Goal: Task Accomplishment & Management: Complete application form

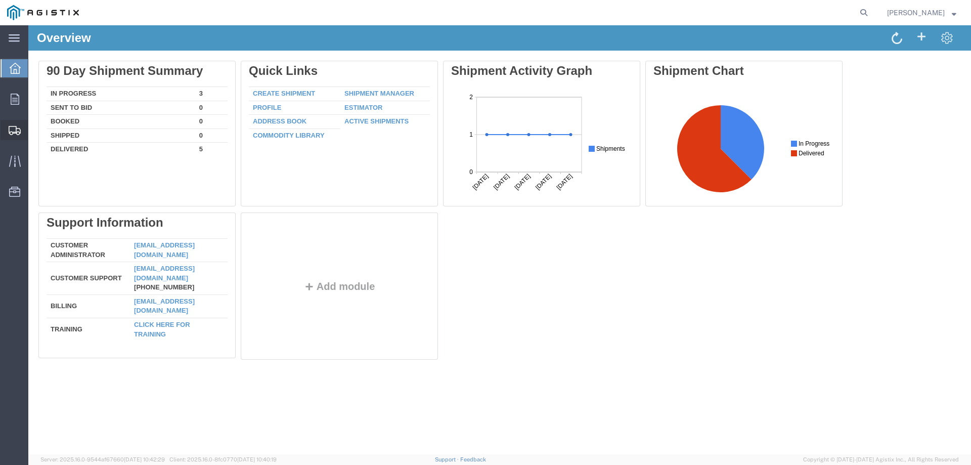
click at [0, 0] on span "Create Shipment" at bounding box center [0, 0] width 0 height 0
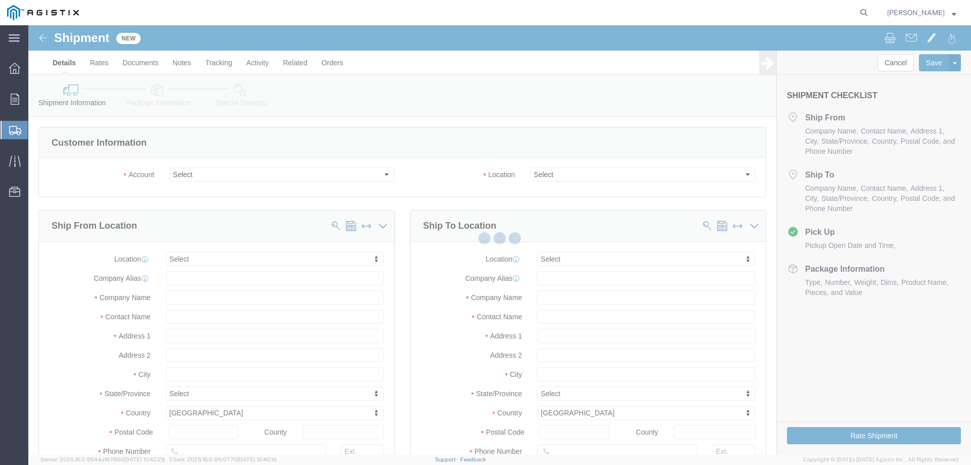
select select
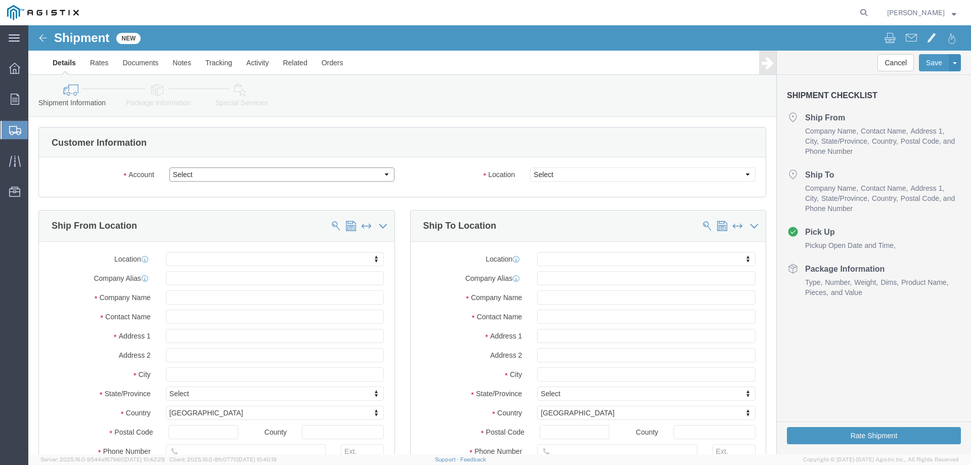
click select "Select [PERSON_NAME] Supply Company PG&E"
select select "9596"
click select "Select [PERSON_NAME] Supply Company PG&E"
select select "PURCHORD"
select select
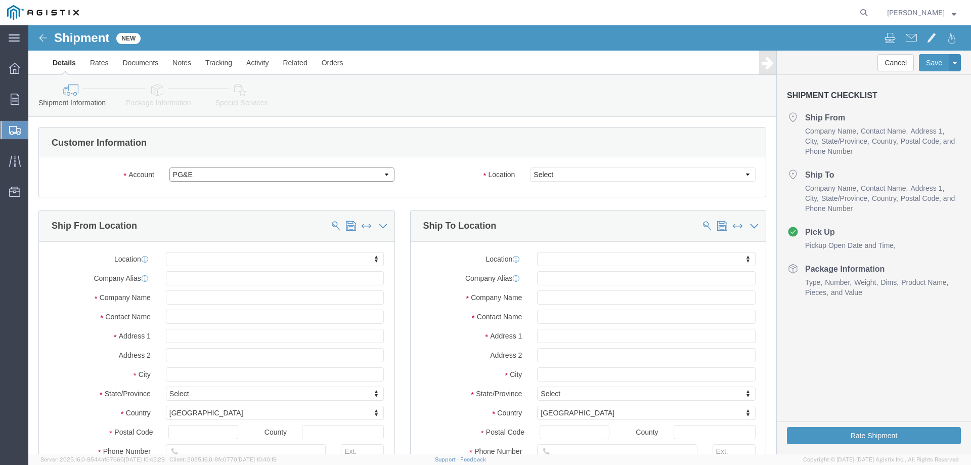
select select
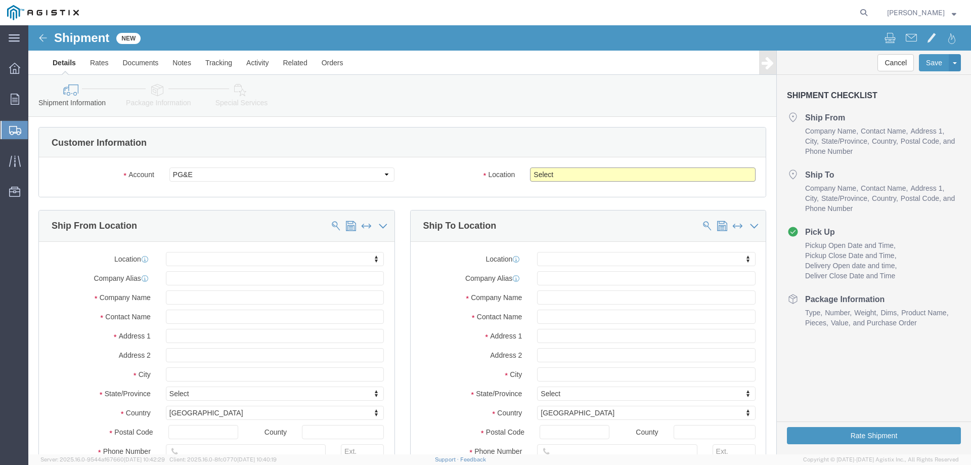
click select "Select All Others [GEOGRAPHIC_DATA] [GEOGRAPHIC_DATA] [GEOGRAPHIC_DATA] [GEOGRA…"
select select "23082"
click select "Select All Others [GEOGRAPHIC_DATA] [GEOGRAPHIC_DATA] [GEOGRAPHIC_DATA] [GEOGRA…"
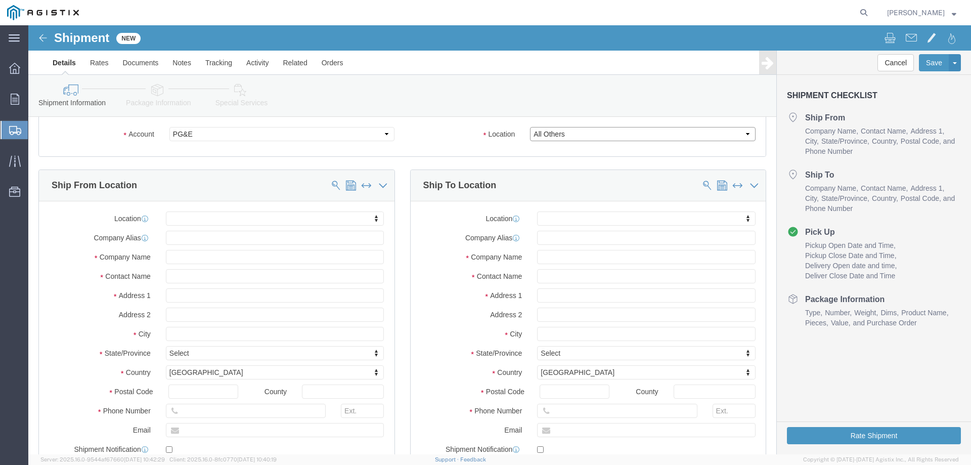
scroll to position [101, 0]
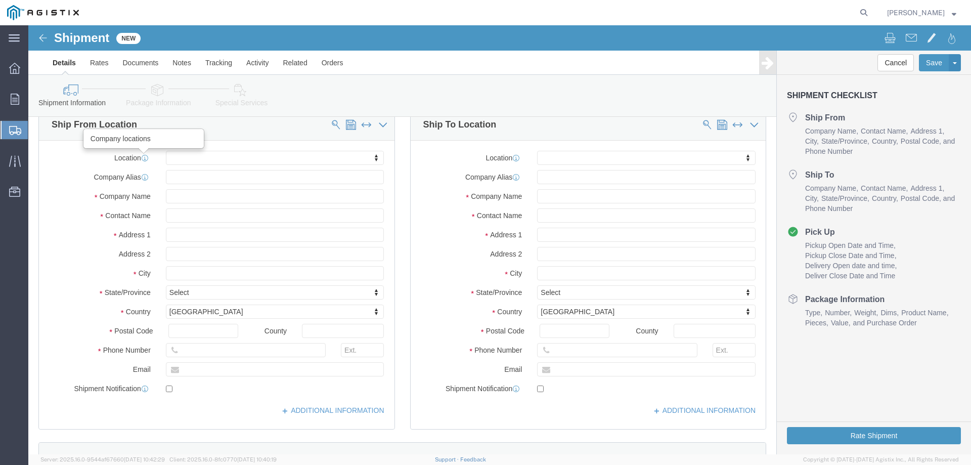
click icon
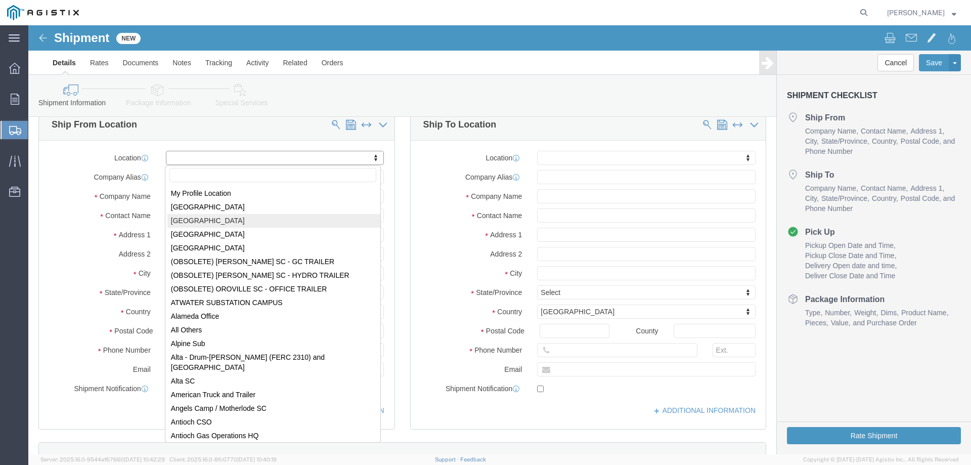
select select "23032"
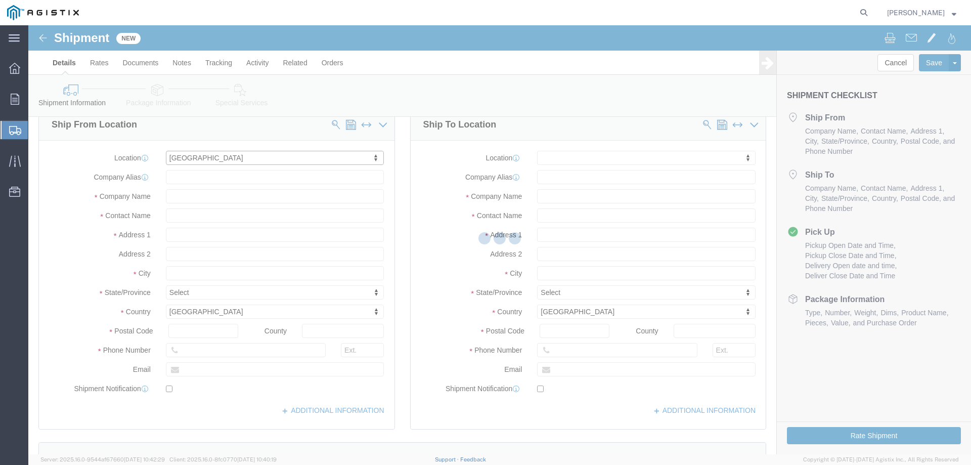
type input "[STREET_ADDRESS]"
type input "90670"
type input "1024741"
type input "[PERSON_NAME] Supply Company"
type input "[GEOGRAPHIC_DATA]"
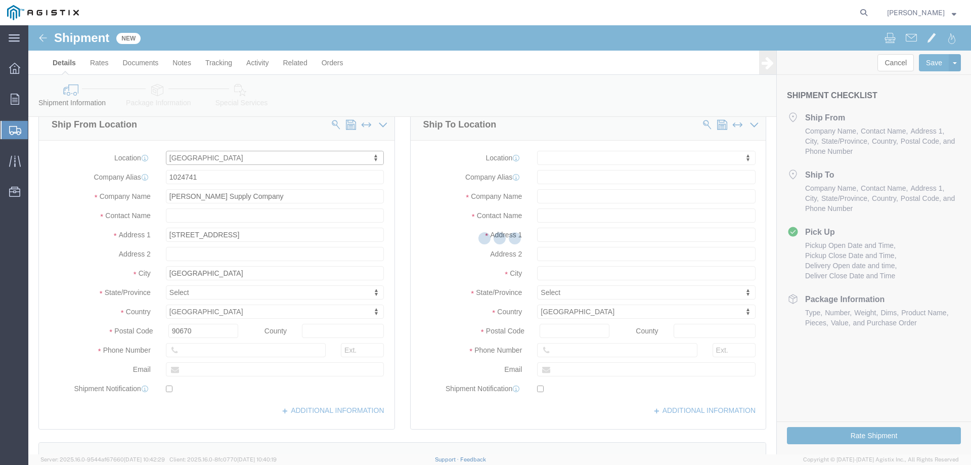
select select "CA"
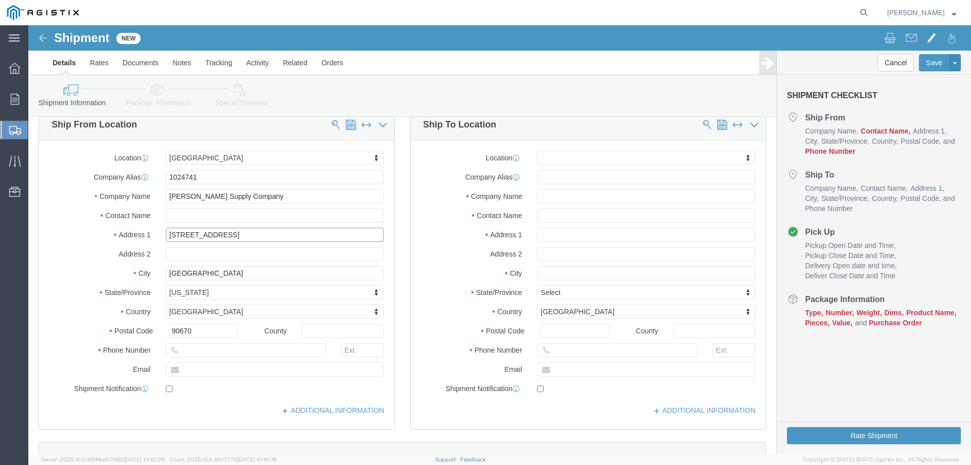
drag, startPoint x: 220, startPoint y: 210, endPoint x: 130, endPoint y: 208, distance: 89.6
click div "[STREET_ADDRESS]"
type input "[STREET_ADDRESS]"
select select
click input "text"
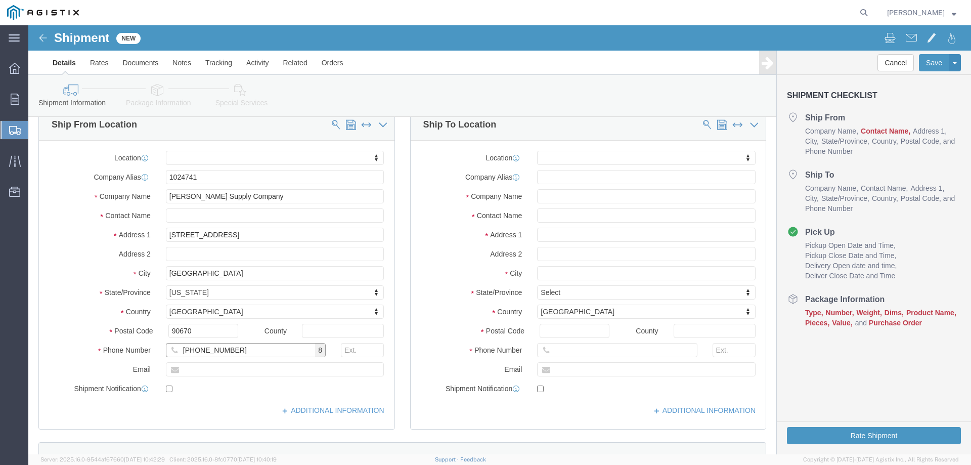
type input "[PHONE_NUMBER]"
click input "text"
type input "[EMAIL_ADDRESS][DOMAIN_NAME]"
checkbox input "true"
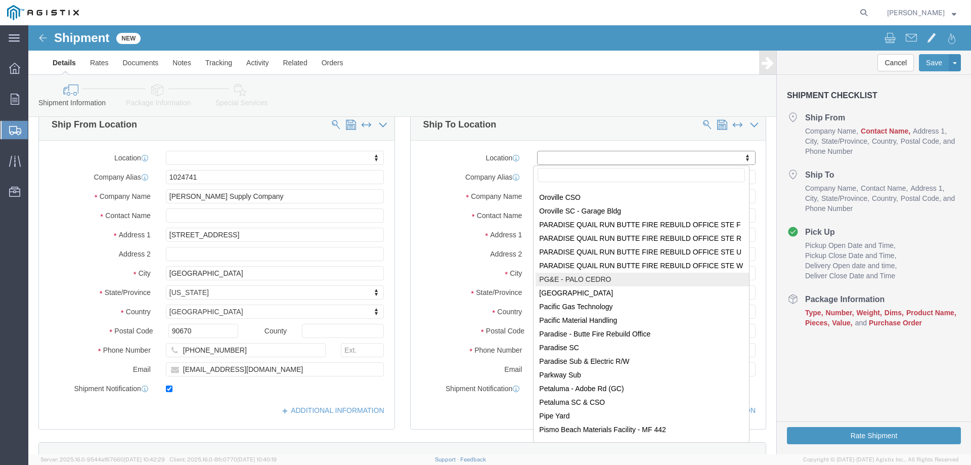
scroll to position [4148, 0]
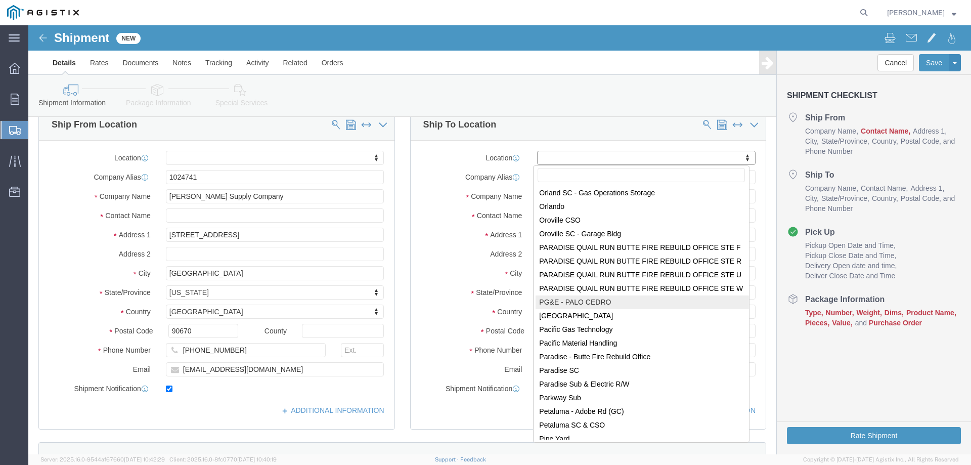
select select "59291"
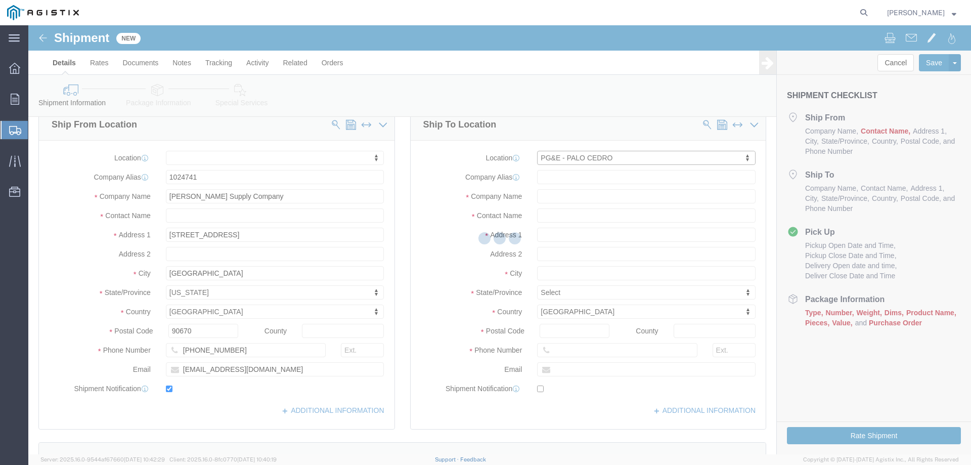
type input "[STREET_ADDRESS]"
type input "96073"
type input "PG&E"
type input "Palo Cedro"
select select "CA"
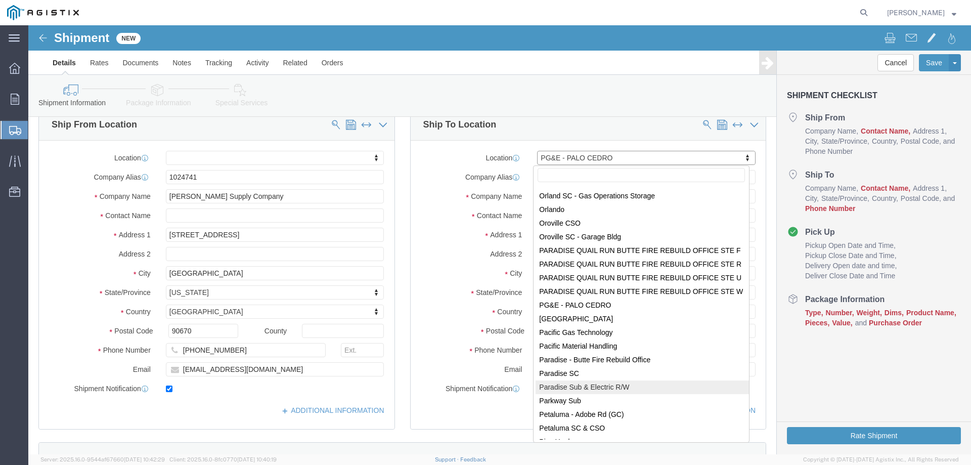
scroll to position [4122, 0]
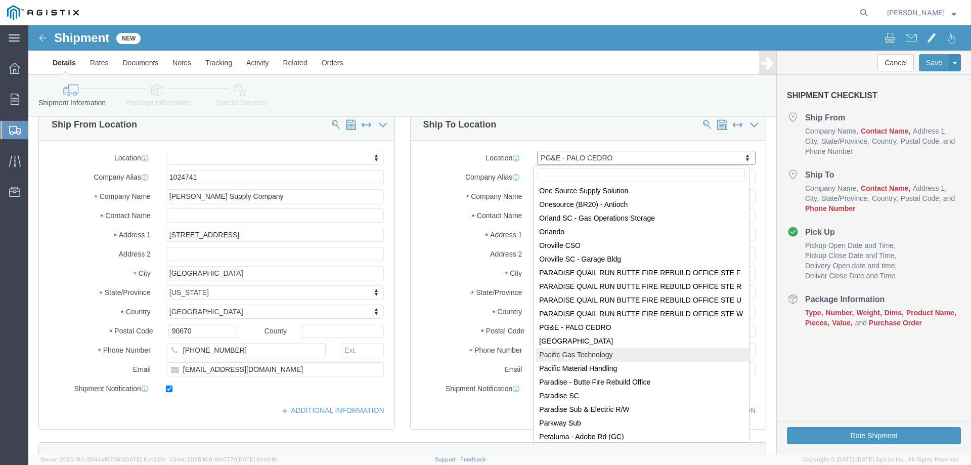
select select "53874"
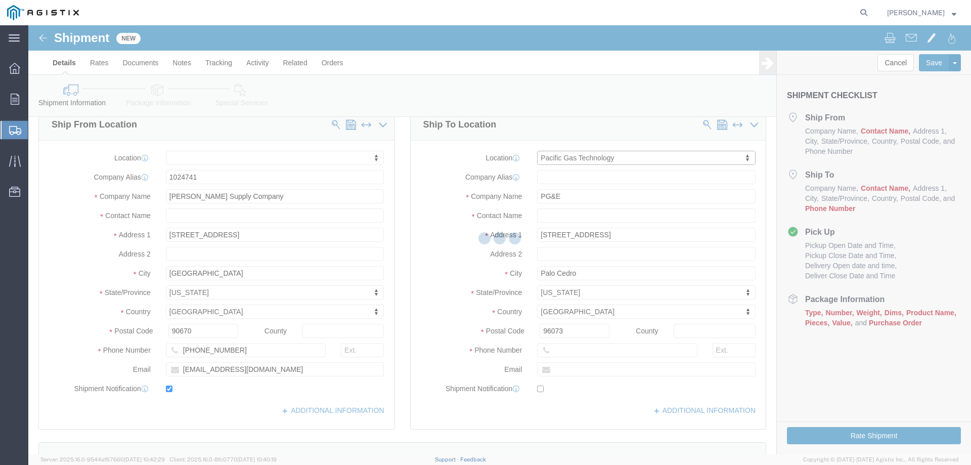
type input "[STREET_ADDRESS][PERSON_NAME]"
type input "93308"
type input "[GEOGRAPHIC_DATA]"
select select "CA"
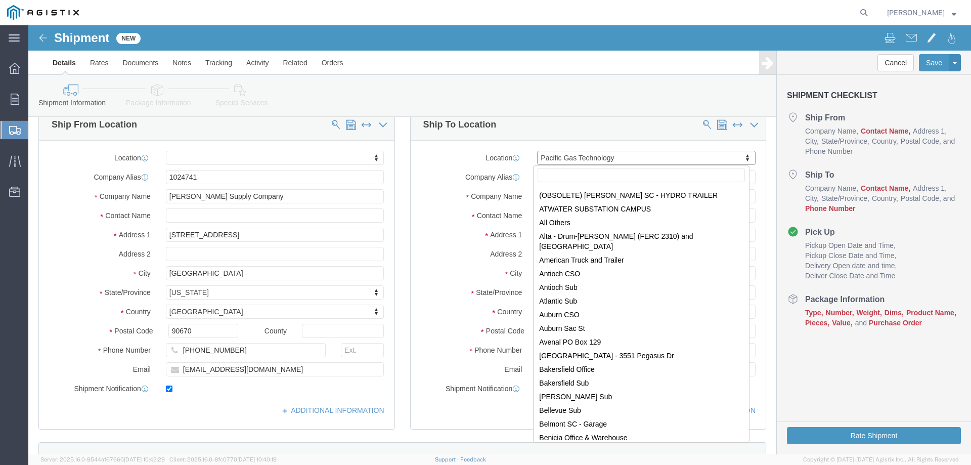
scroll to position [0, 0]
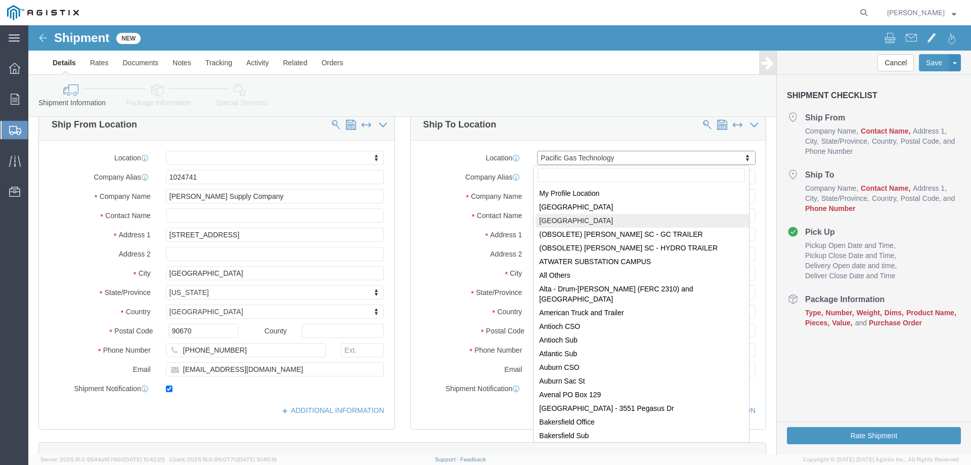
select select "23032"
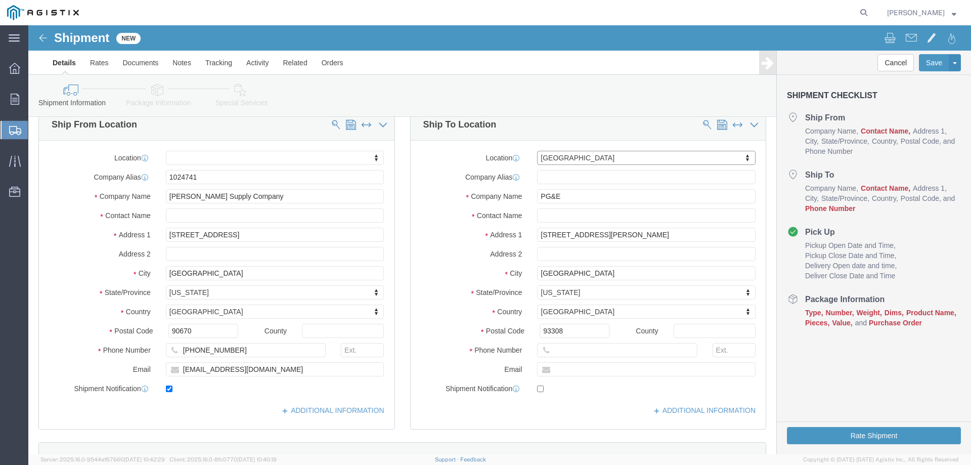
type input "[STREET_ADDRESS]"
select select "CA"
type input "90670"
type input "1024741"
type input "[PERSON_NAME] Supply Company"
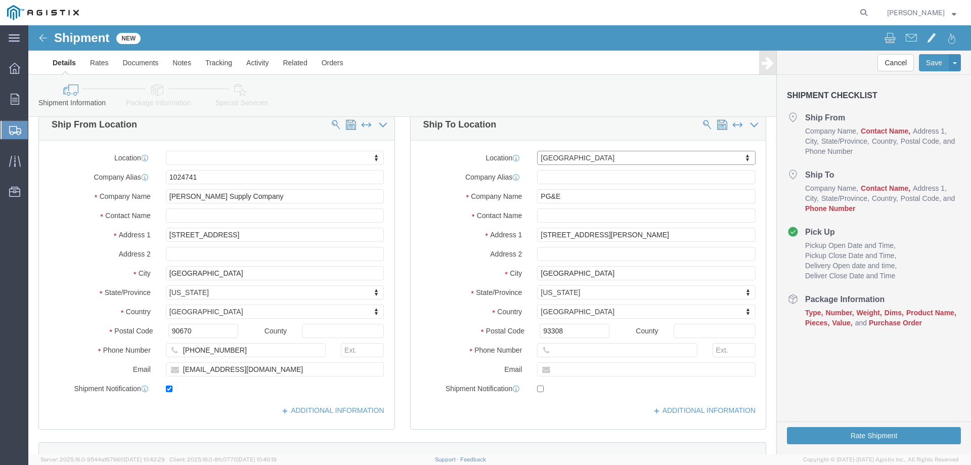
type input "[GEOGRAPHIC_DATA]"
drag, startPoint x: 616, startPoint y: 169, endPoint x: 502, endPoint y: 173, distance: 113.4
click div "[PERSON_NAME] Supply Company"
type input "Pacific gas & Electric CO"
click label "Address 1"
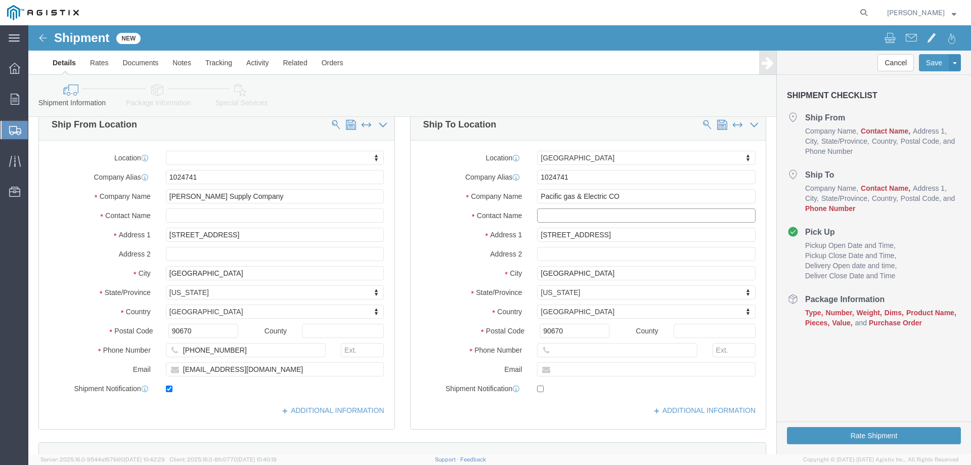
click input "text"
paste input "[PERSON_NAME] / [PERSON_NAME]"
type input "[PERSON_NAME] / [PERSON_NAME]"
drag, startPoint x: 583, startPoint y: 209, endPoint x: 503, endPoint y: 209, distance: 79.9
click div "[STREET_ADDRESS]"
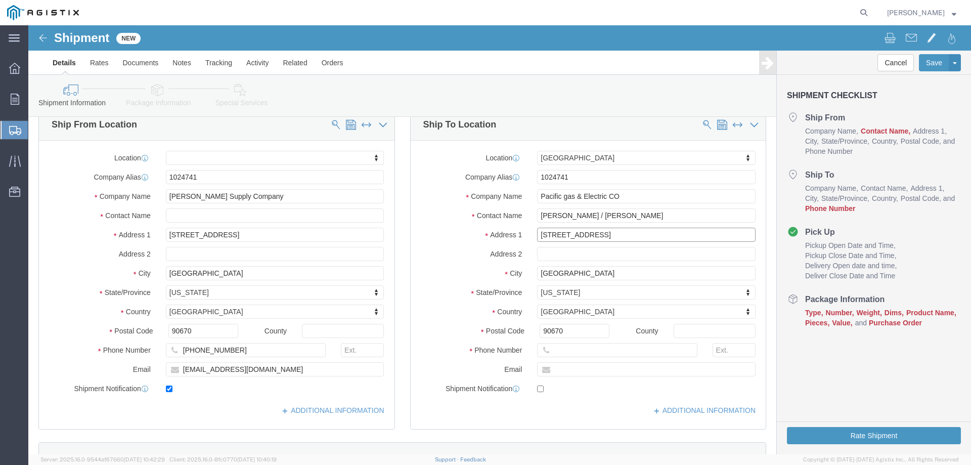
type input "[STREET_ADDRESS]"
select select
click input "[GEOGRAPHIC_DATA]"
drag, startPoint x: 553, startPoint y: 248, endPoint x: 498, endPoint y: 242, distance: 55.5
click div "[GEOGRAPHIC_DATA]"
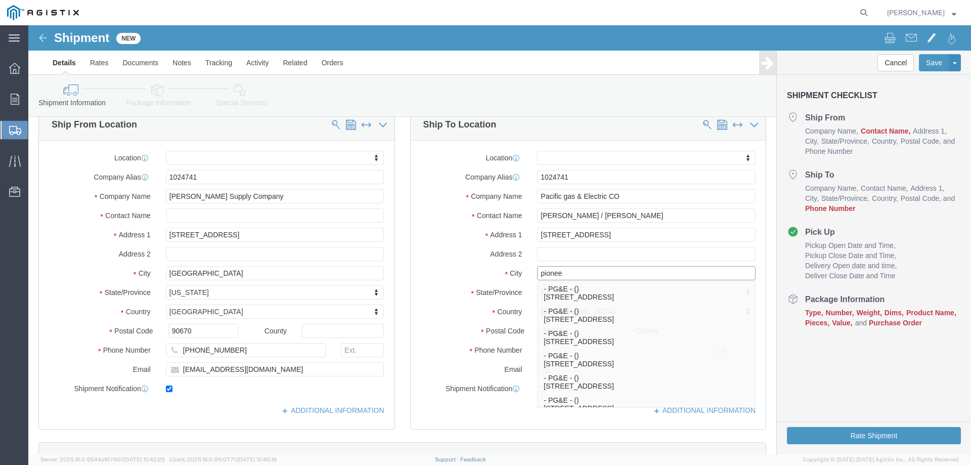
type input "pioneer"
click p "- PG&E - () [STREET_ADDRESS]"
select select
type input "[STREET_ADDRESS]"
type input "95666-9646"
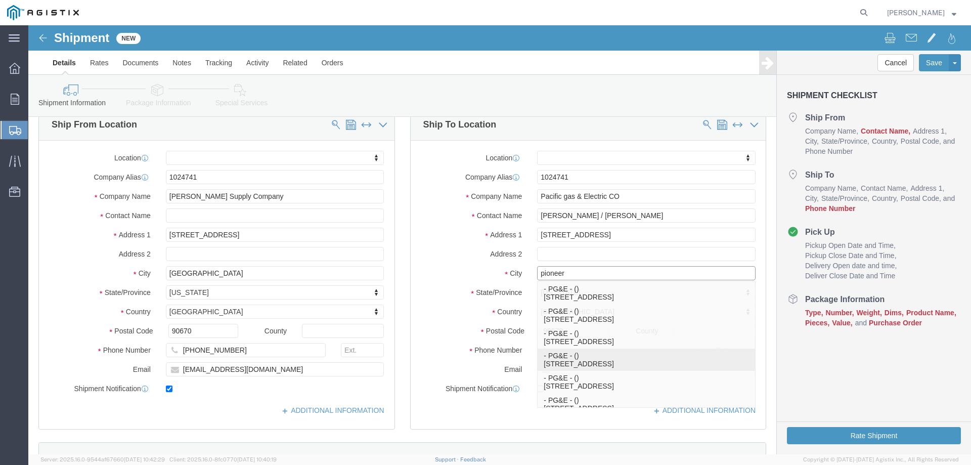
type input "PG&E"
type input "Pioneer"
select select "CA"
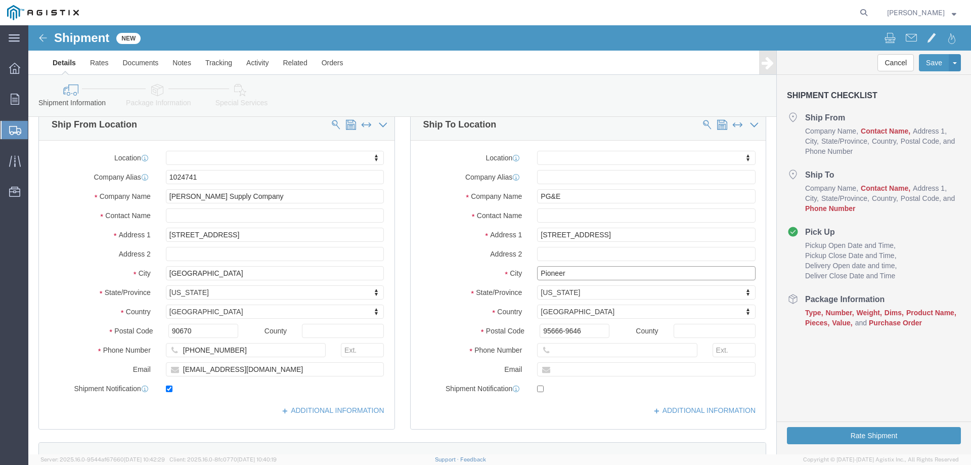
type input "Pioneer"
select select
click input "text"
type input "[PHONE_NUMBER]"
click div "Location My Profile Location [GEOGRAPHIC_DATA] [GEOGRAPHIC_DATA] (OBSOLETE) [GE…"
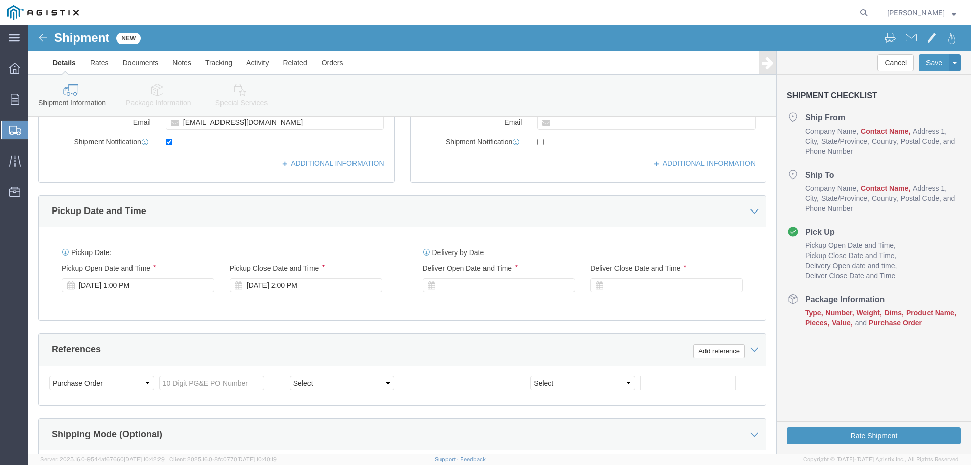
scroll to position [354, 0]
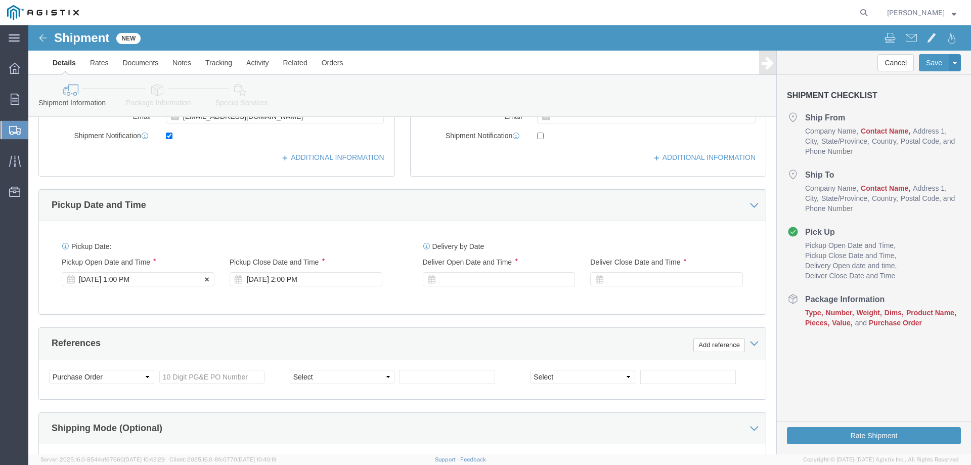
click div "[DATE] 1:00 PM"
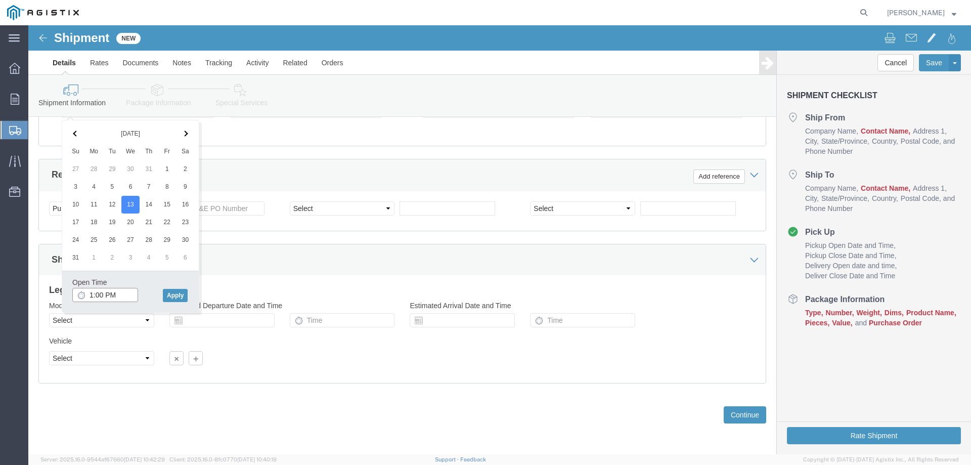
click input "1:00 PM"
click input "10:00 PM"
type input "10:00 AM"
click button "Apply"
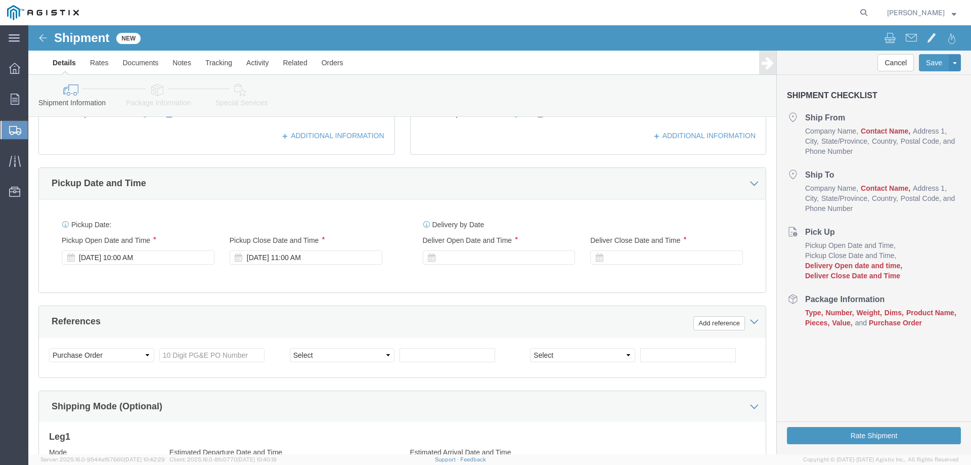
scroll to position [371, 0]
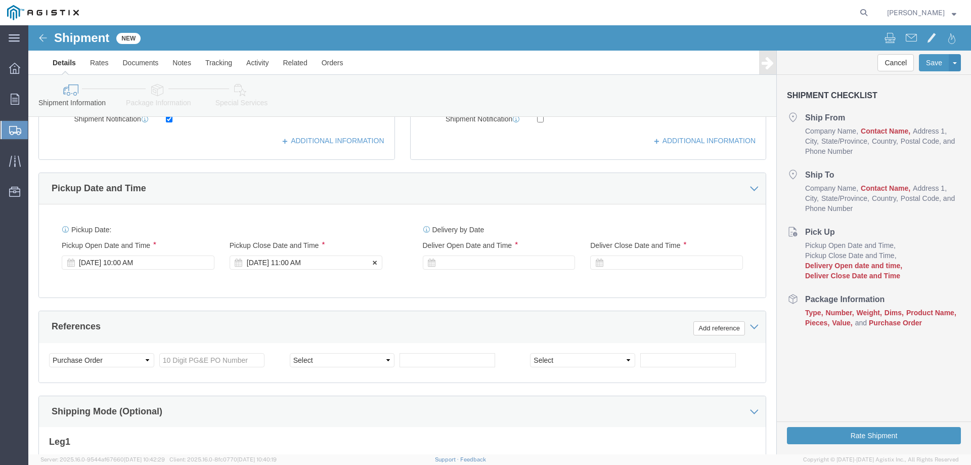
click div "[DATE] 11:00 AM"
click input "11:00 AM"
click input "5:00 AM"
type input "5:00 PM"
click button "Apply"
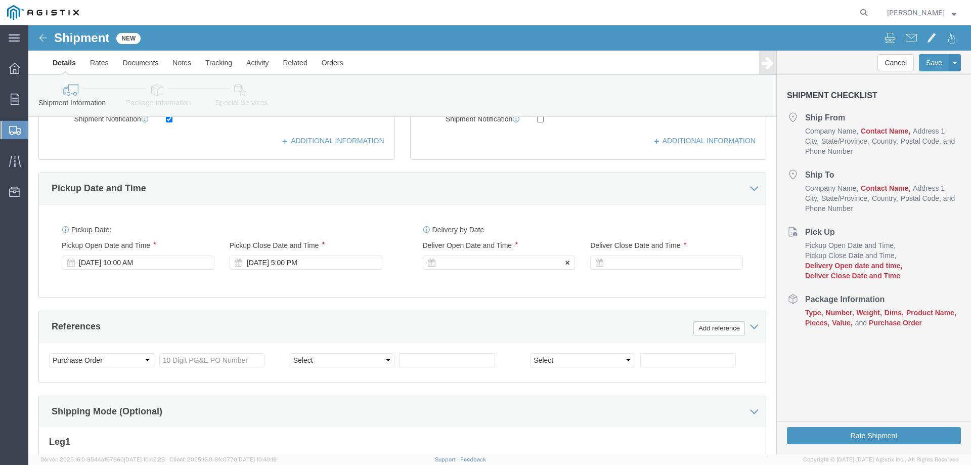
click div
click input "6:00 PM"
click button "Apply"
click div
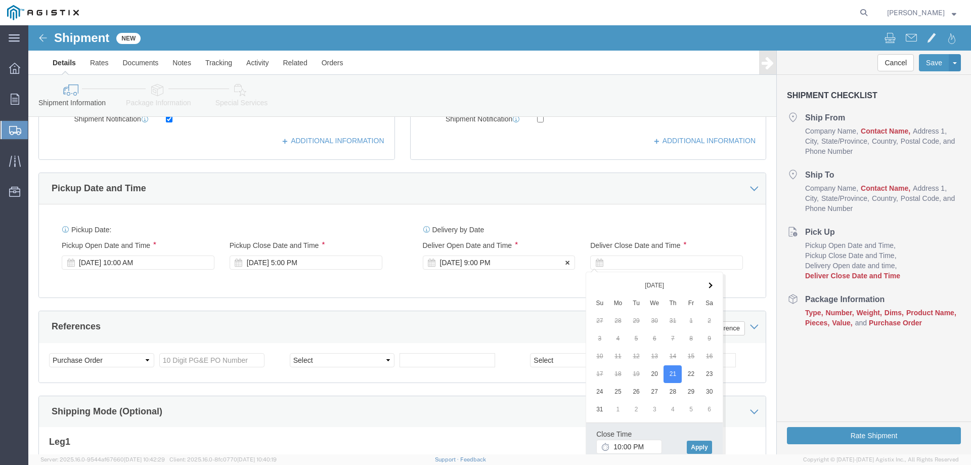
click div "[DATE] 9:00 PM"
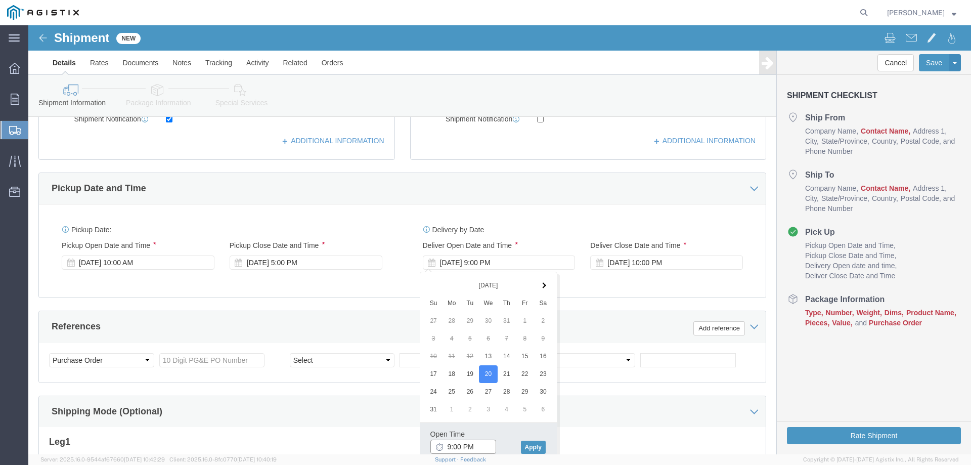
click input "9:00 PM"
type input "9:00 AM"
click button "Apply"
click div "[DATE] 10:00 PM"
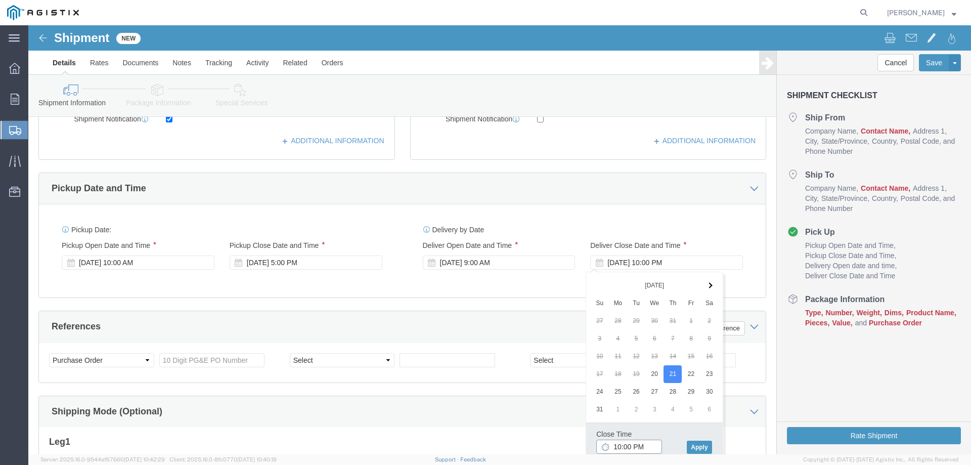
click input "10:00 PM"
type input "10:00 AM"
click button "Apply"
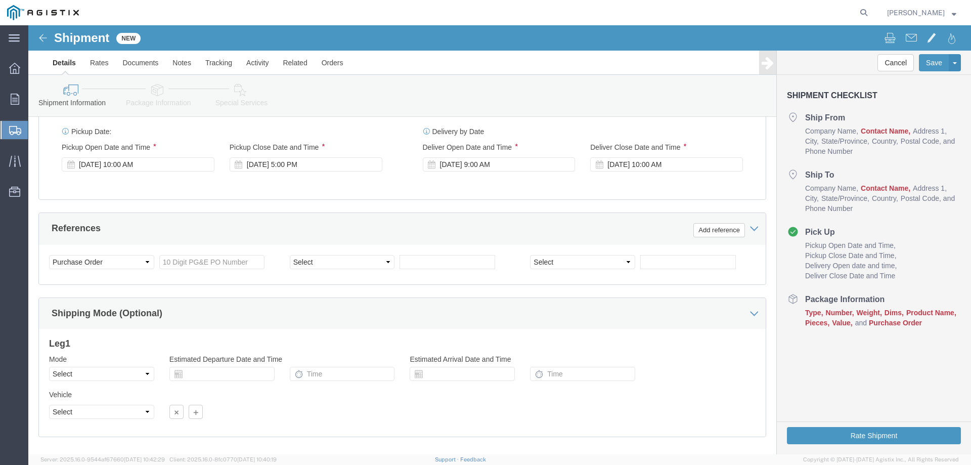
scroll to position [472, 0]
click select "Select Account Type Activity ID Airline Appointment Number ASN Batch Request # …"
click input "text"
paste input "2701231074"
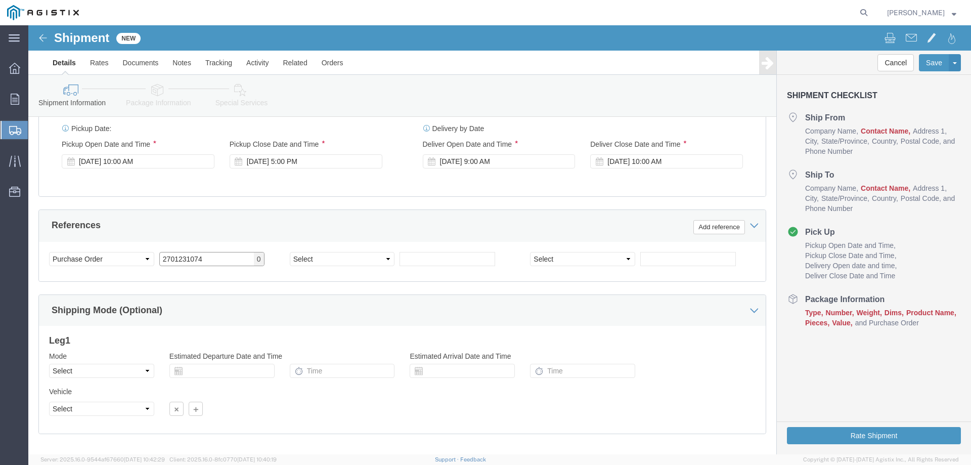
type input "2701231074"
click select "Select Account Type Activity ID Airline Appointment Number ASN Batch Request # …"
click div "Select Account Type Activity ID Airline Appointment Number ASN Batch Request # …"
click span "0"
click input "2701231074"
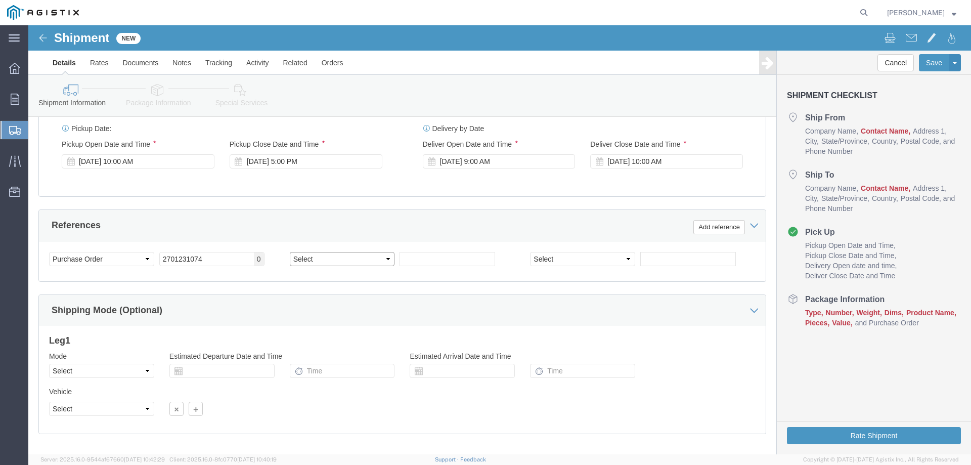
click select "Select Account Type Activity ID Airline Appointment Number ASN Batch Request # …"
select select "PRONUMBER"
click select "Select Account Type Activity ID Airline Appointment Number ASN Batch Request # …"
click input "text"
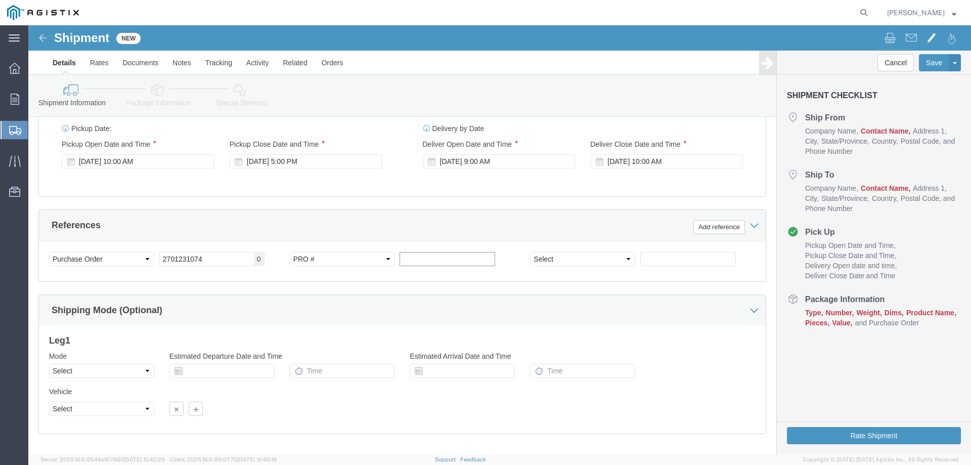
paste input "2701231074"
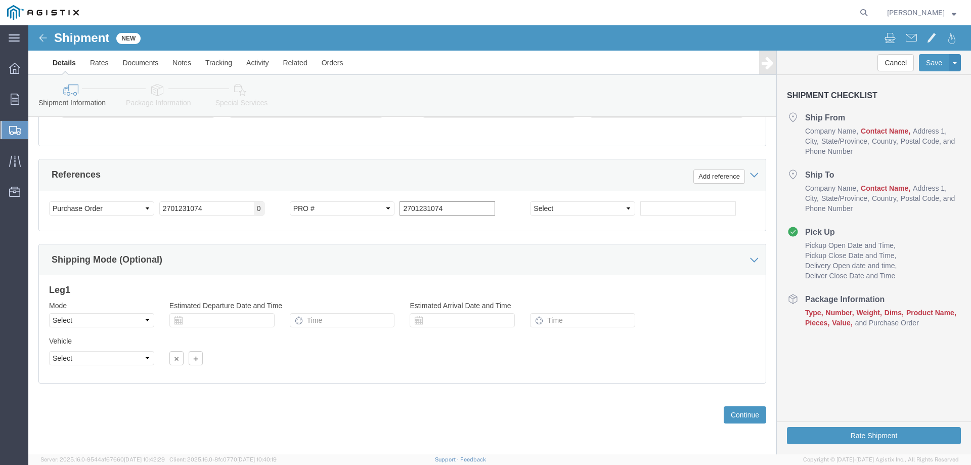
type input "2701231074"
click select "Select Air Less than Truckload Multi-Leg Ocean Freight Rail Small Parcel Truckl…"
select select "TL"
click select "Select Air Less than Truckload Multi-Leg Ocean Freight Rail Small Parcel Truckl…"
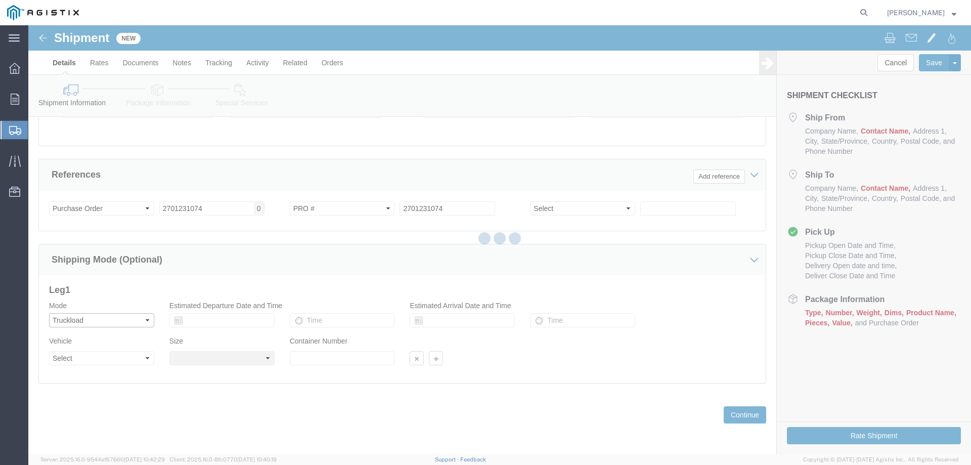
select select
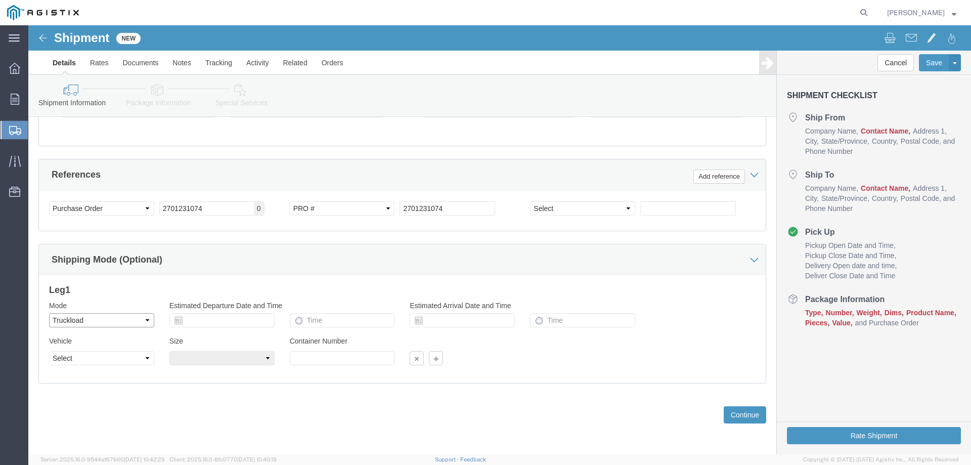
click select "Select Air Less than Truckload Multi-Leg Ocean Freight Rail Small Parcel Truckl…"
select select
click select "Select Air Less than Truckload Multi-Leg Ocean Freight Rail Small Parcel Truckl…"
click button "Continue"
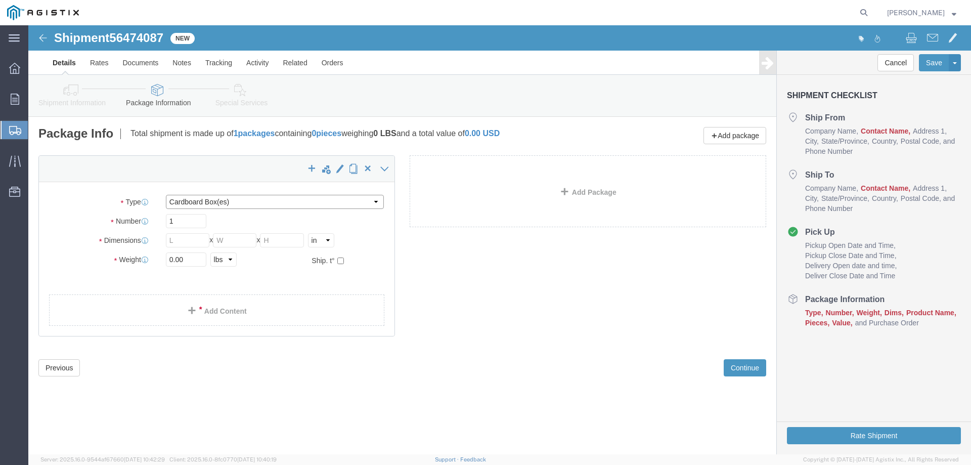
click select "Select Bulk Bundle(s) Cardboard Box(es) Carton(s) Crate(s) Drum(s) (Fiberboard)…"
select select "PSNS"
click select "Select Bulk Bundle(s) Cardboard Box(es) Carton(s) Crate(s) Drum(s) (Fiberboard)…"
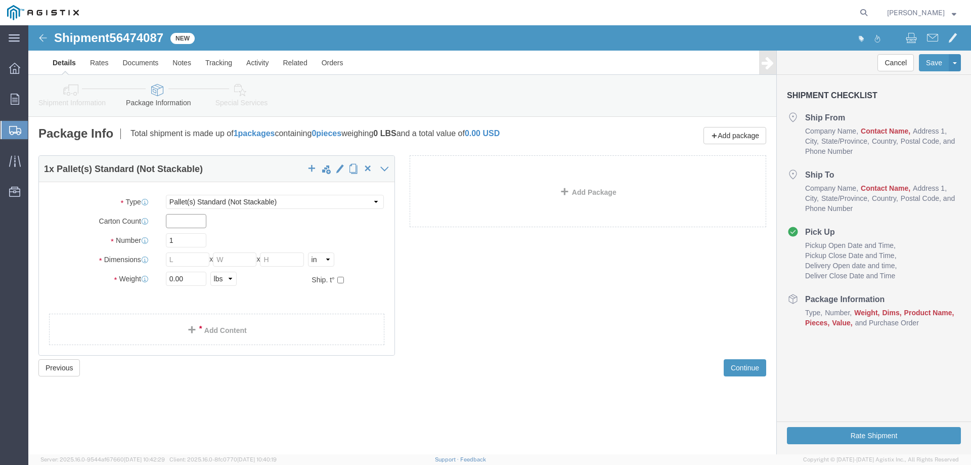
click input "text"
type input "1"
click input "text"
type input "33"
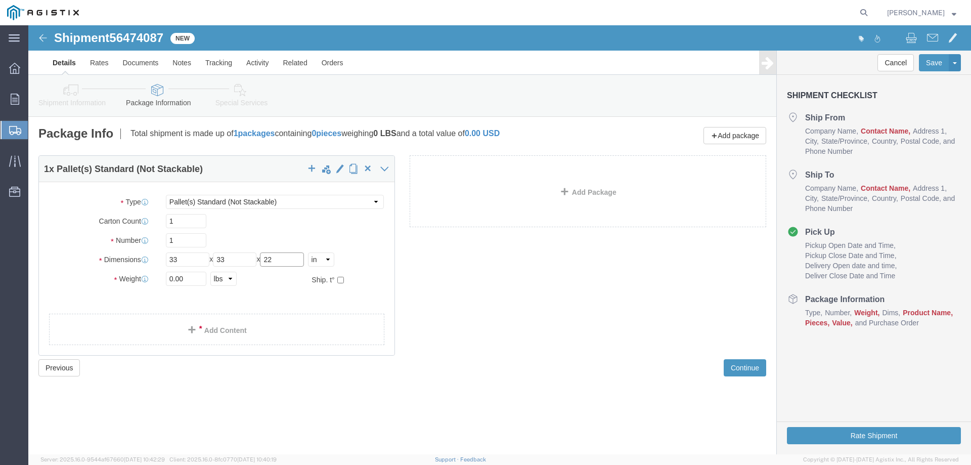
type input "22"
click input "0.00"
type input "0"
type input "120"
click div "Package Type Select Bulk Bundle(s) Cardboard Box(es) Carton(s) Crate(s) Drum(s)…"
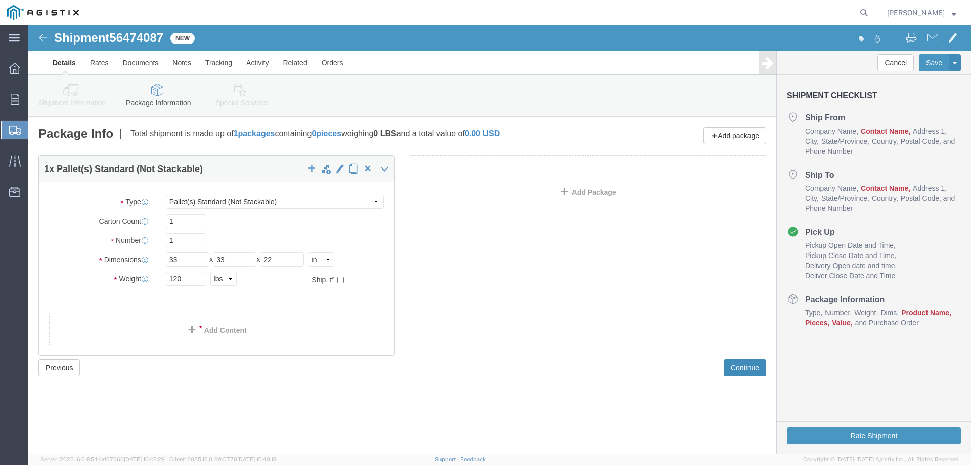
click button "Continue"
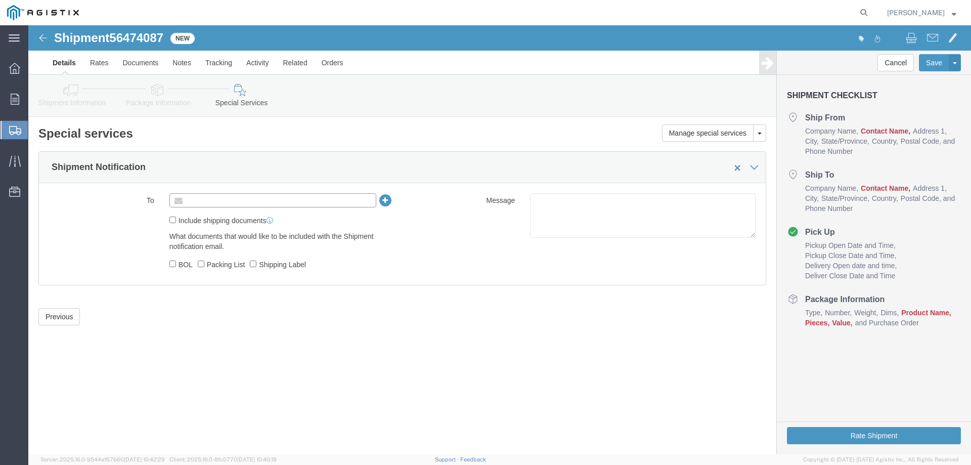
click input "text"
type input "Enter Email Address"
click input "BOL"
checkbox input "true"
click input "text"
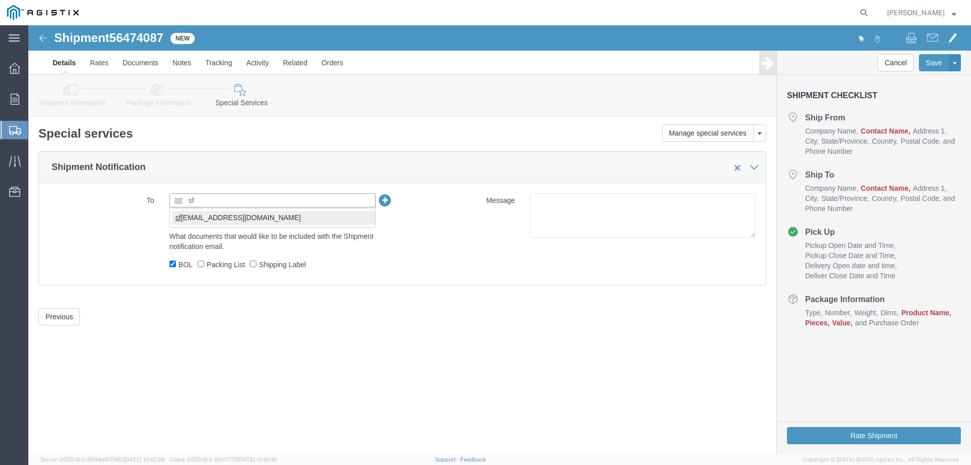
type input "sf"
type input "[EMAIL_ADDRESS][DOMAIN_NAME]"
click div "Shipment 56474087 New Details Rates Documents Notes Tracking Activity Related O…"
click icon
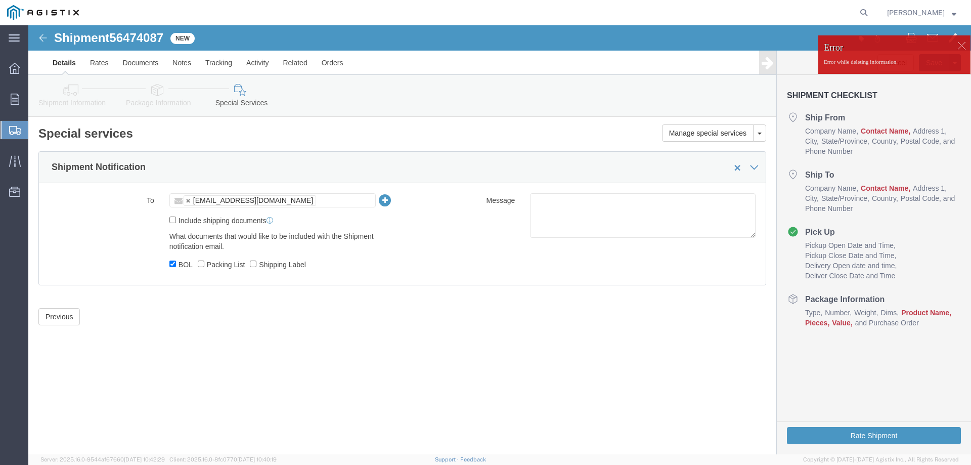
click div
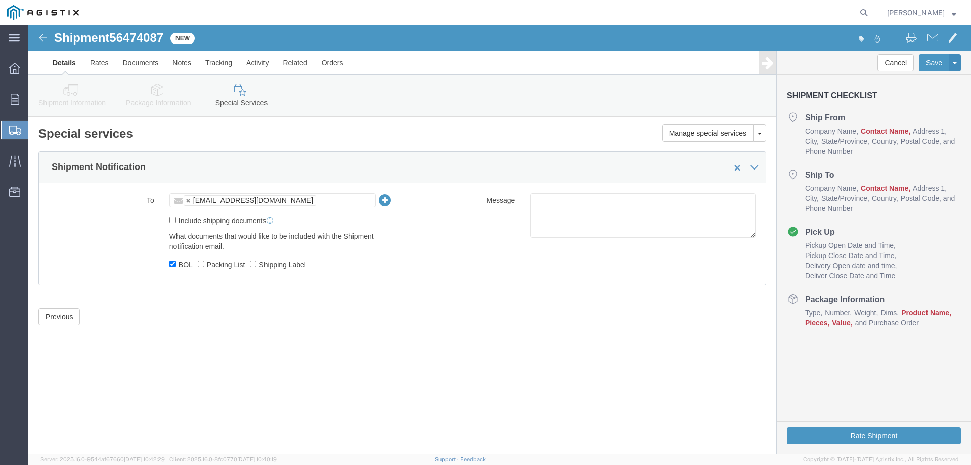
click div "Shipment 56474087 New Details Rates Documents Notes Tracking Activity Related O…"
click button "Rate Shipment"
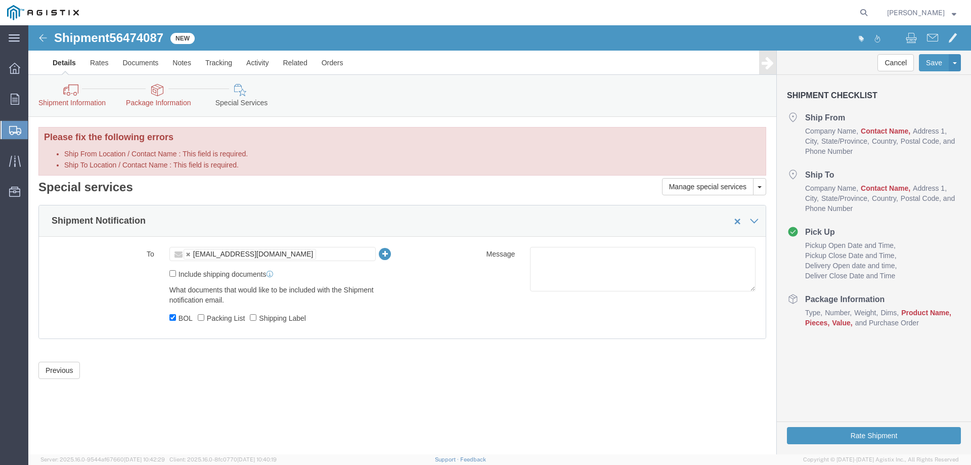
click span "Company Name"
drag, startPoint x: 777, startPoint y: 93, endPoint x: 772, endPoint y: 94, distance: 5.3
click h4 "Ship From"
drag, startPoint x: 775, startPoint y: 92, endPoint x: 797, endPoint y: 101, distance: 23.9
click h4 "Ship From"
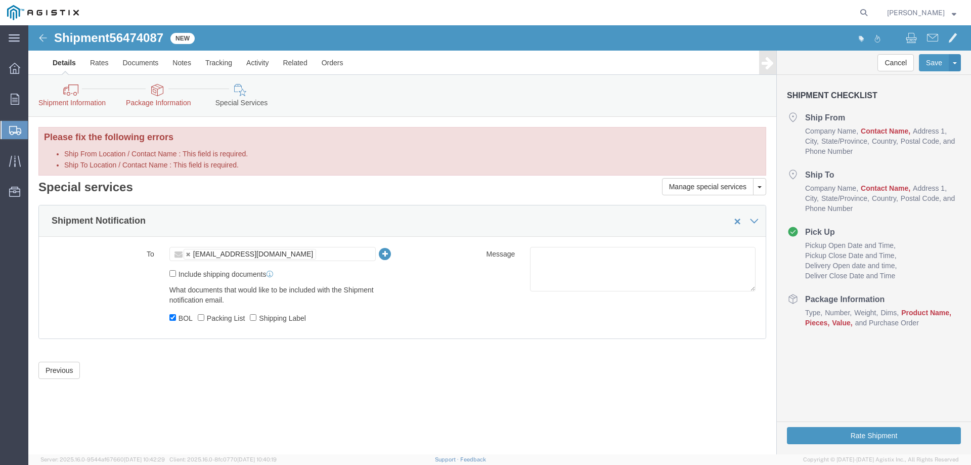
click span "Contact Name"
click icon
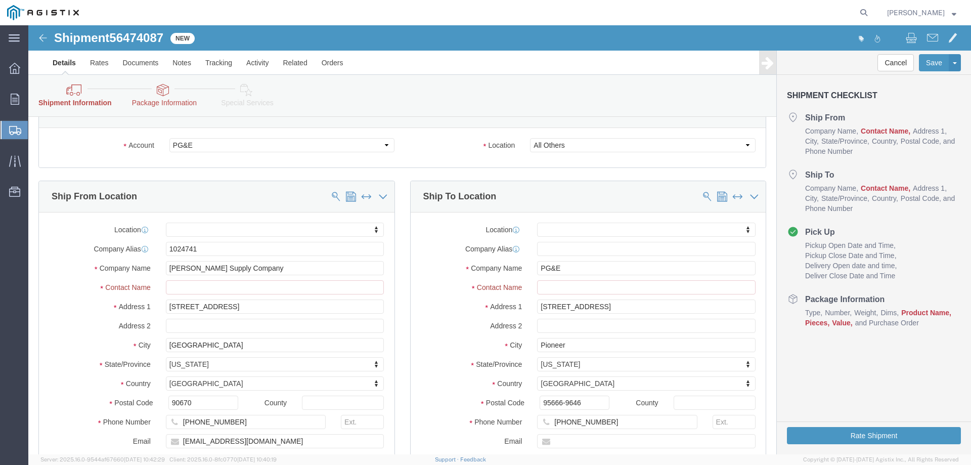
scroll to position [101, 0]
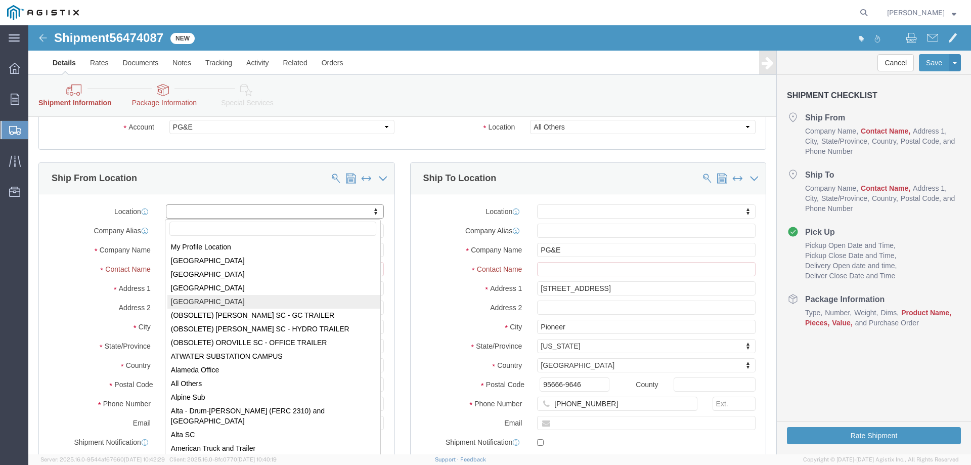
select select "21165"
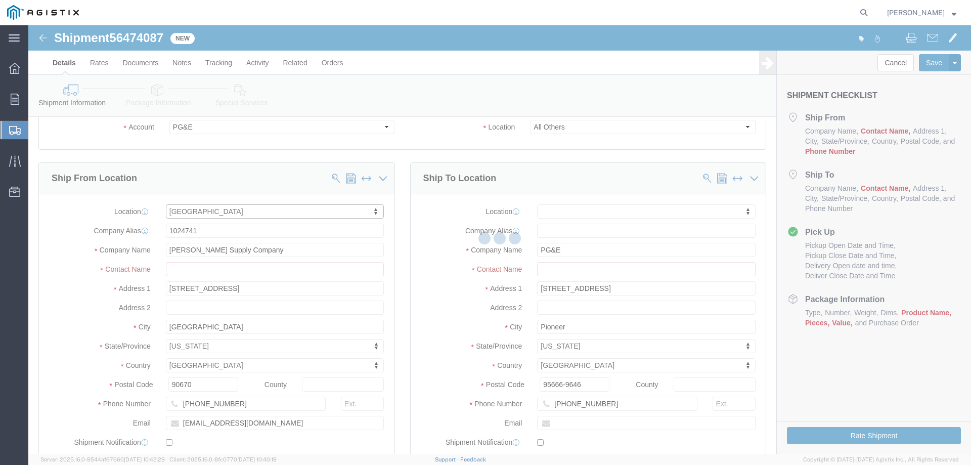
type input "9630 NORWALK"
select select "CA"
checkbox input "false"
type input "1015380"
type input "[GEOGRAPHIC_DATA]"
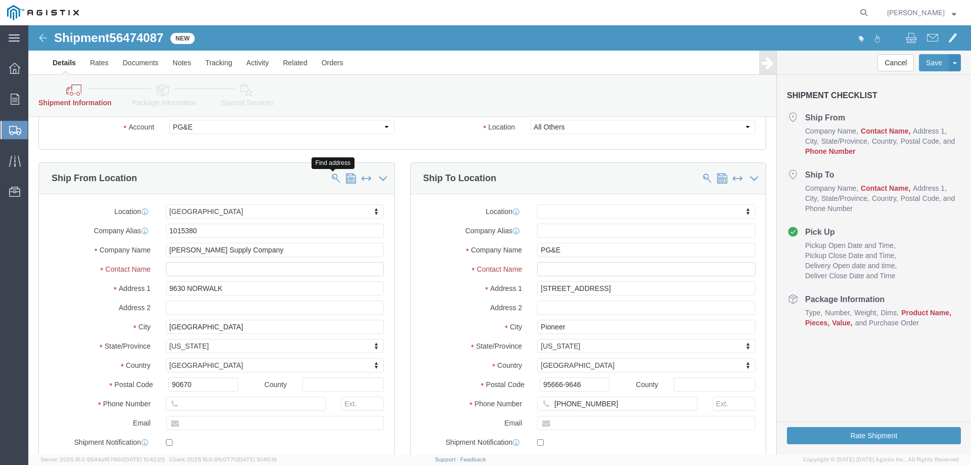
click span
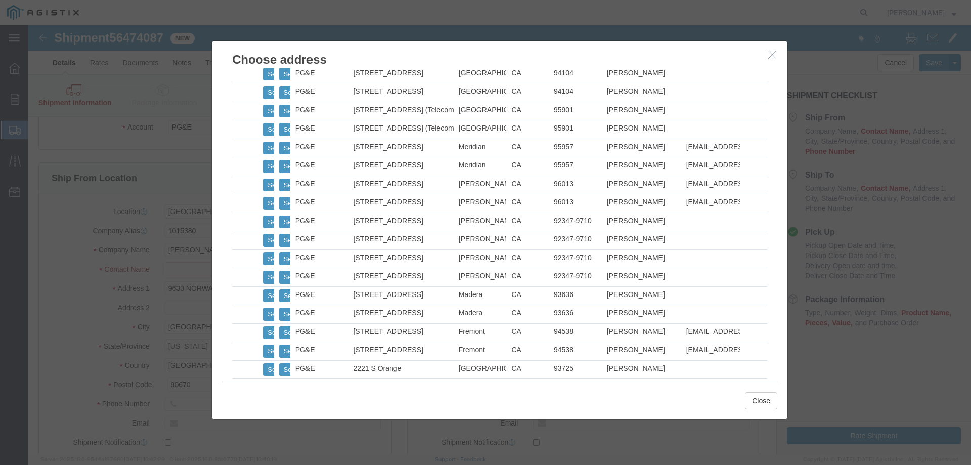
scroll to position [658, 0]
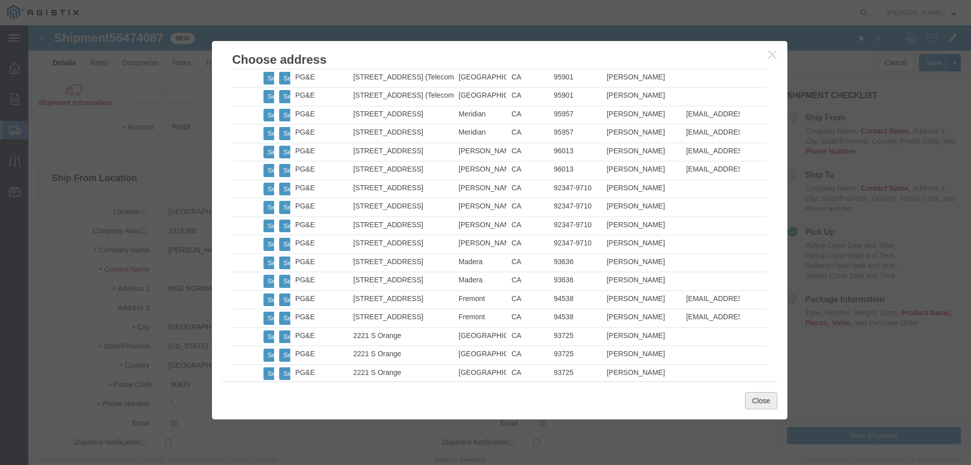
click button "Close"
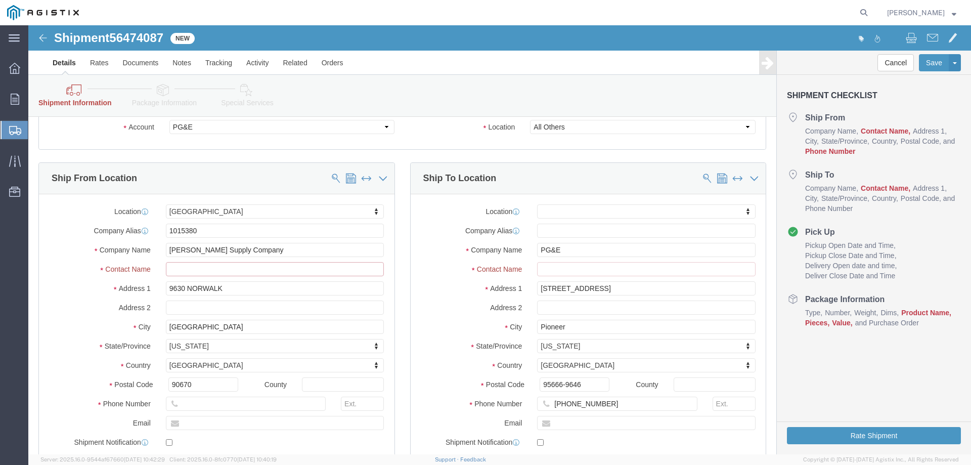
click input "Ship From Location / Contact Name : This field is required."
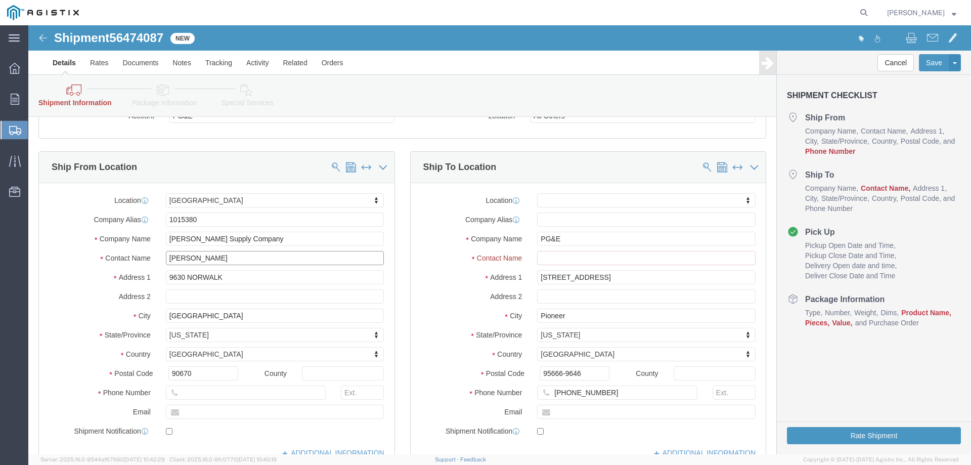
type input "[PERSON_NAME]"
drag, startPoint x: 196, startPoint y: 253, endPoint x: 125, endPoint y: 241, distance: 71.8
click div "Location [GEOGRAPHIC_DATA] My Profile Location [GEOGRAPHIC_DATA] [GEOGRAPHIC_DA…"
type input "[STREET_ADDRESS]"
select select
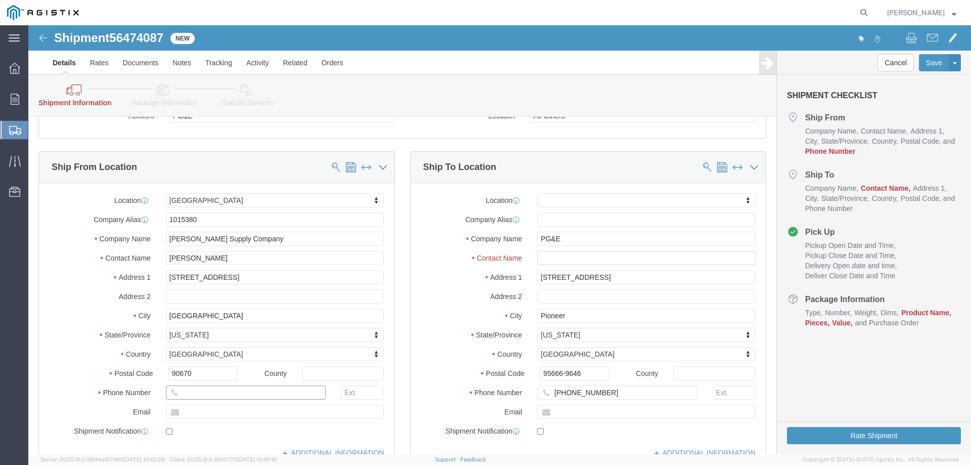
click input "text"
type input "[PHONE_NUMBER]"
click input "text"
type input "[EMAIL_ADDRESS][DOMAIN_NAME]"
checkbox input "true"
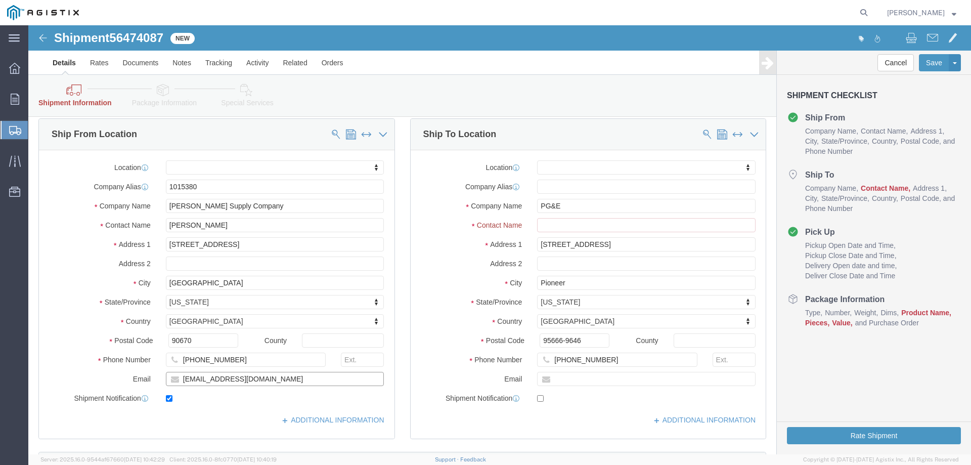
scroll to position [152, 0]
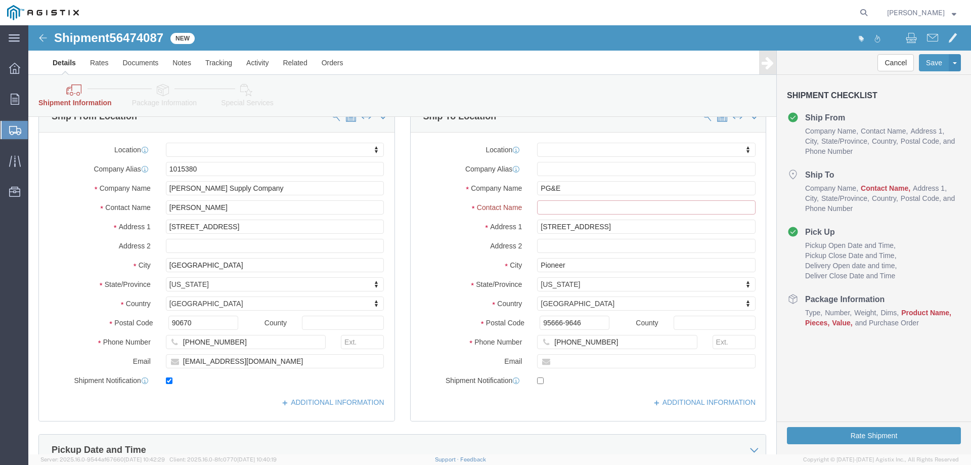
click input "Ship To Location / Contact Name : This field is required."
paste input "[PERSON_NAME] / [PERSON_NAME]"
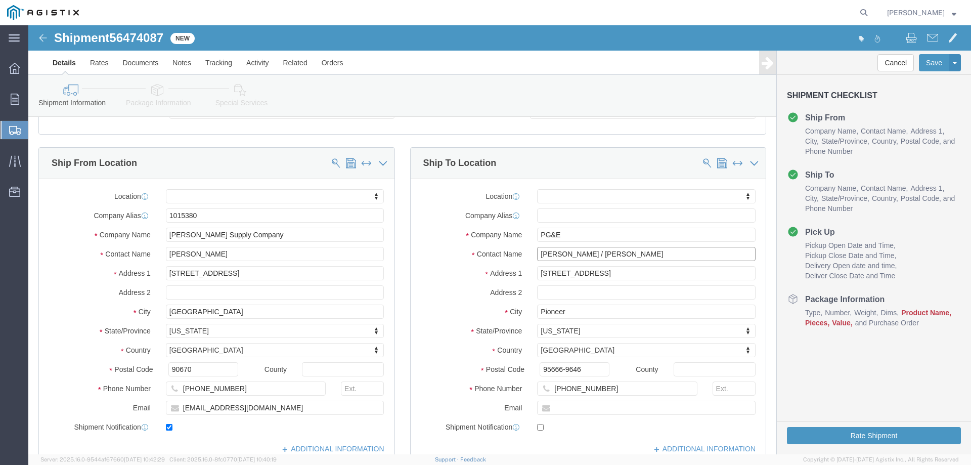
scroll to position [59, 0]
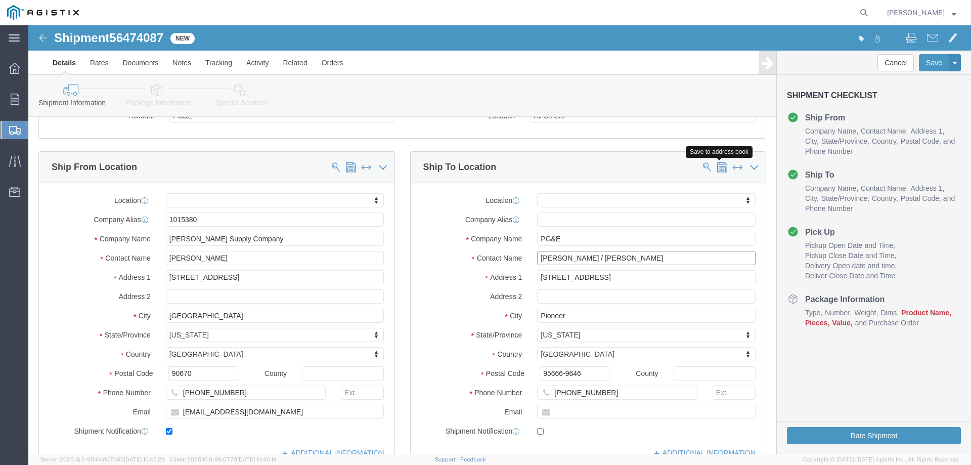
type input "[PERSON_NAME] / [PERSON_NAME]"
click button
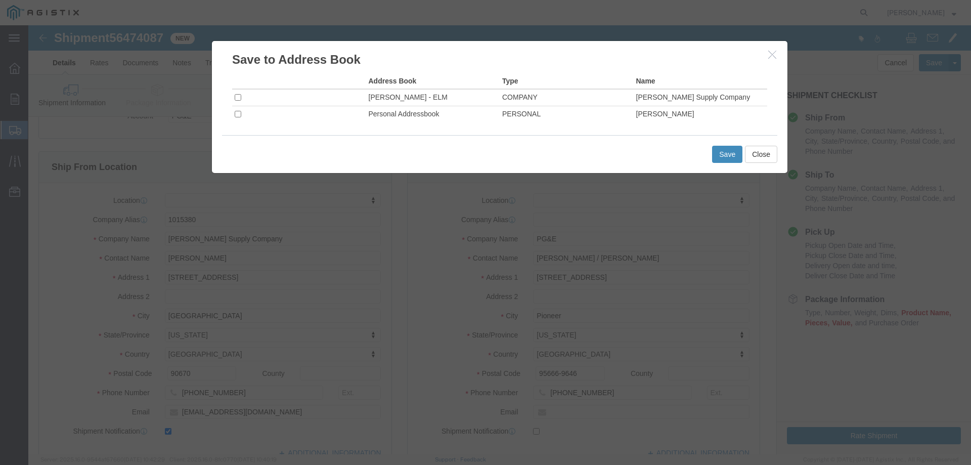
click button "Save"
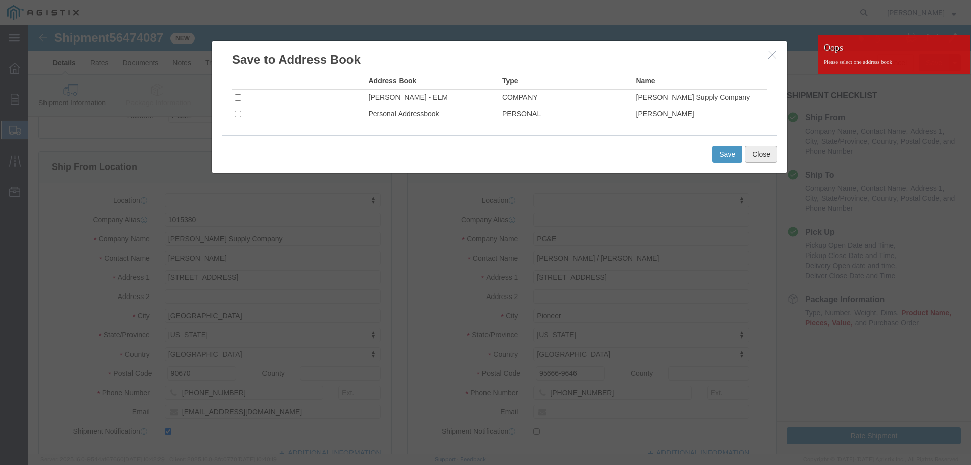
click button "Close"
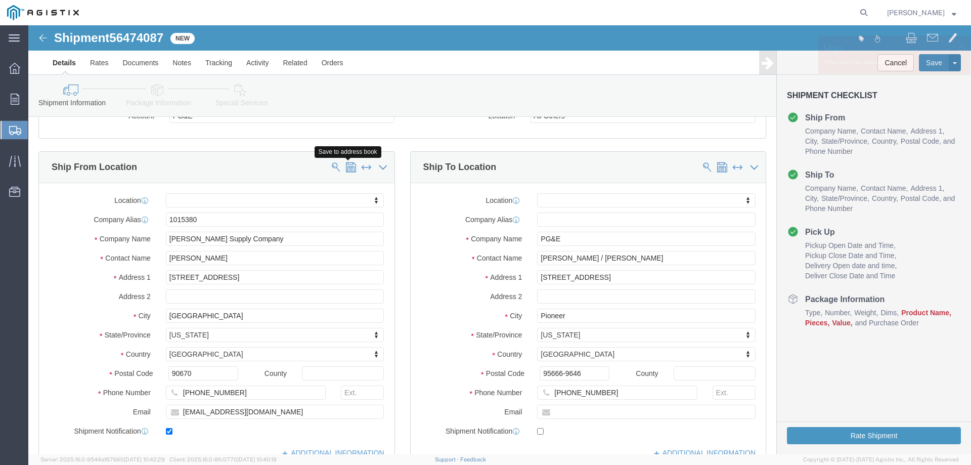
click span
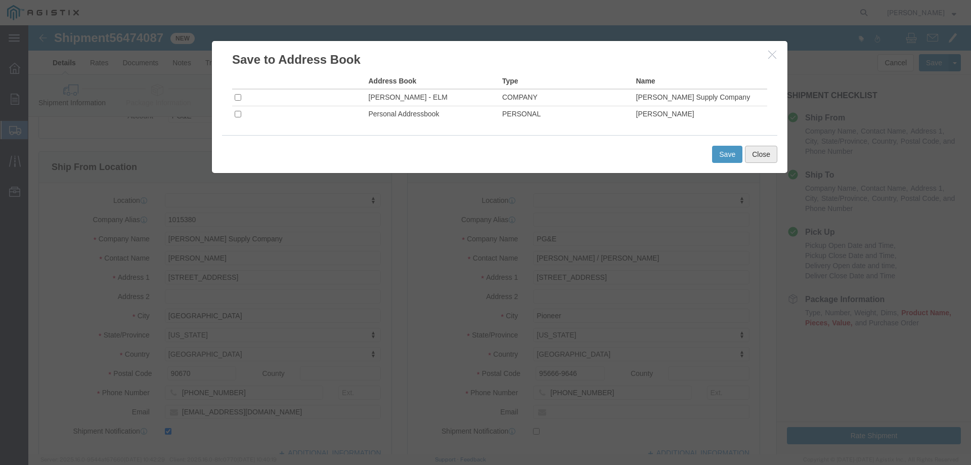
click button "Close"
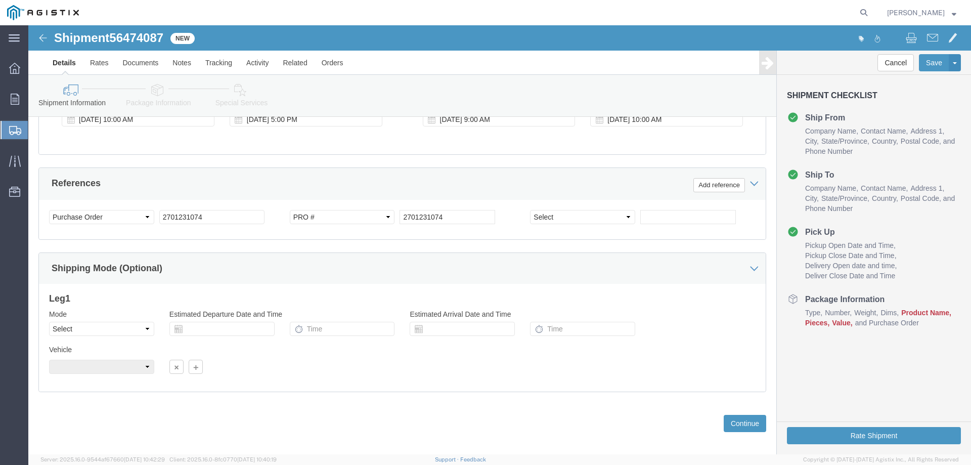
scroll to position [523, 0]
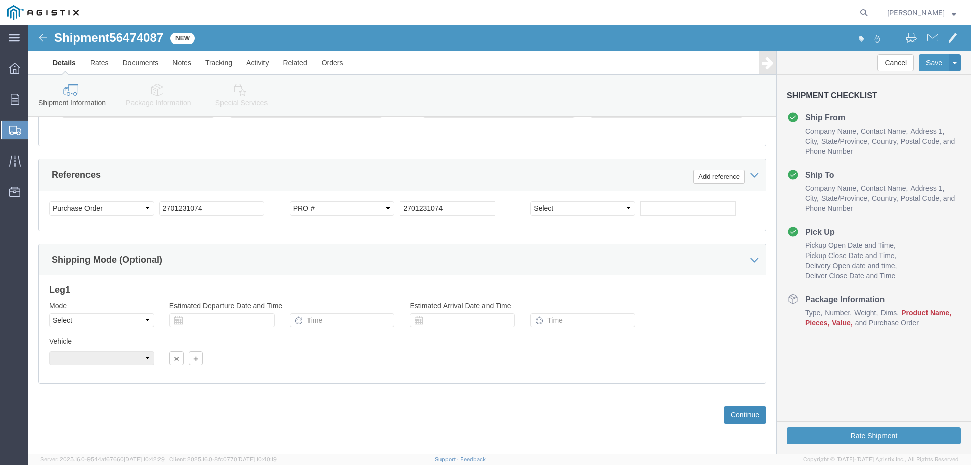
click button "Continue"
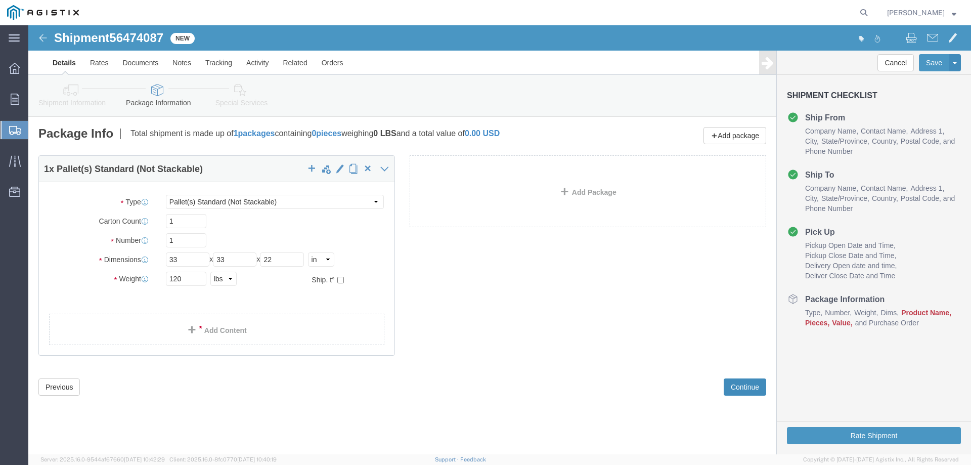
scroll to position [0, 0]
click link "Add Content"
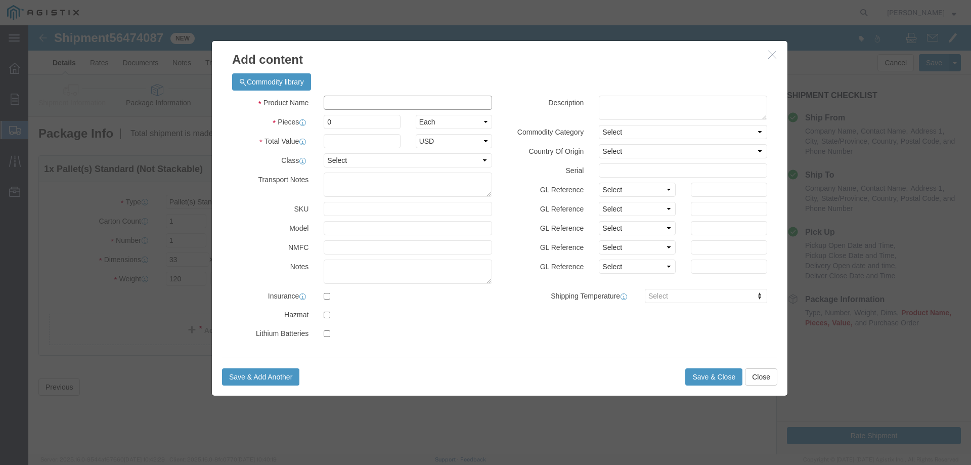
drag, startPoint x: 320, startPoint y: 74, endPoint x: 331, endPoint y: 80, distance: 12.4
click input "text"
click textarea
click input "text"
paste input "Bench [MEDICAL_DATA], Heavy Duty, for 8" Wheel Diameter, 3600 rpm, 120V AC/240V…"
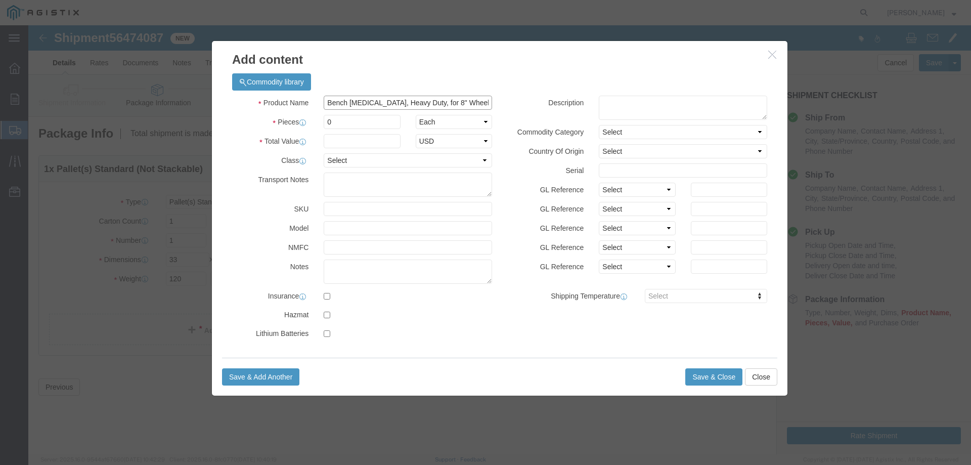
scroll to position [0, 148]
type input "Bench [MEDICAL_DATA], Heavy Duty, for 8" Wheel Diameter, 3600 rpm, 120V AC/240V…"
click input "0"
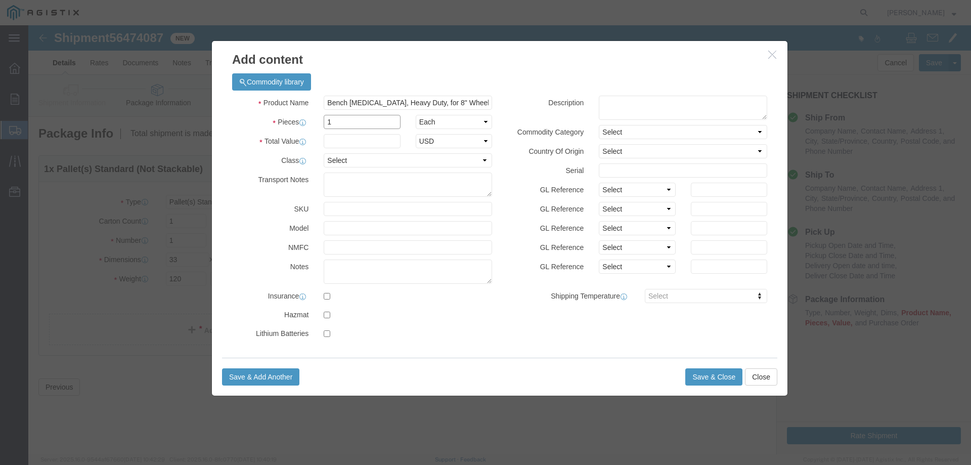
type input "1"
click label "GL Reference"
click input "text"
type input "1,765.78"
drag, startPoint x: 321, startPoint y: 129, endPoint x: 347, endPoint y: 142, distance: 29.6
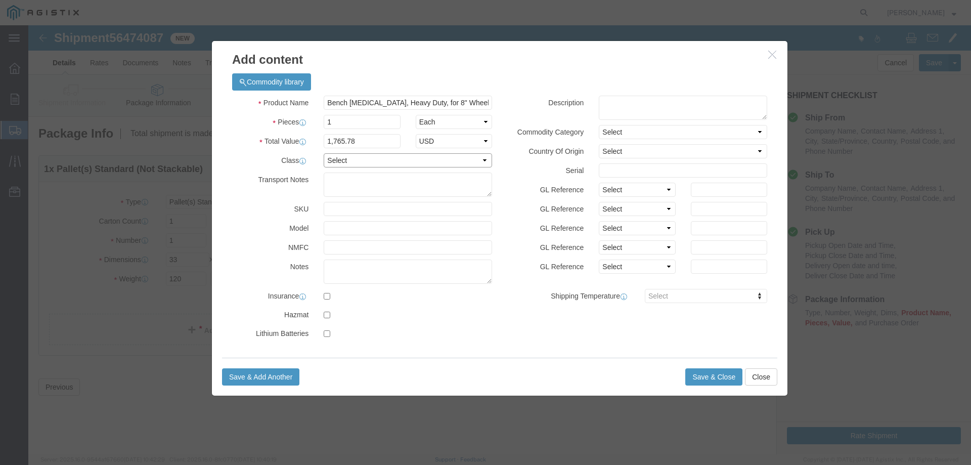
click select "Select 50 55 60 65 70 85 92.5 100 125 175 250 300 400"
select select "70"
click select "Select 50 55 60 65 70 85 92.5 100 125 175 250 300 400"
click button "Save & Close"
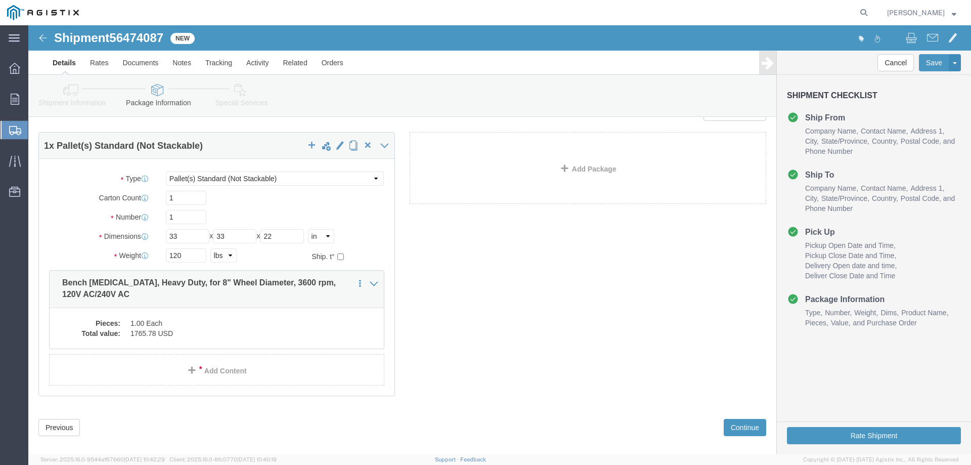
scroll to position [36, 0]
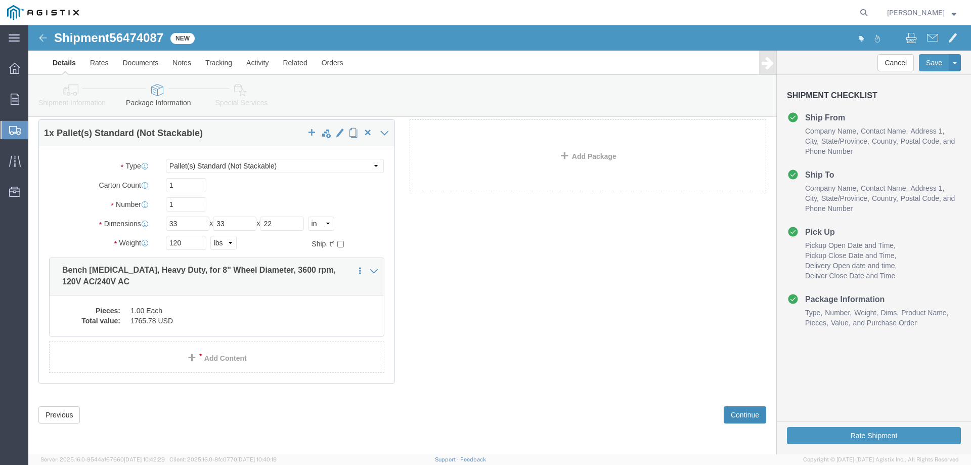
click button "Continue"
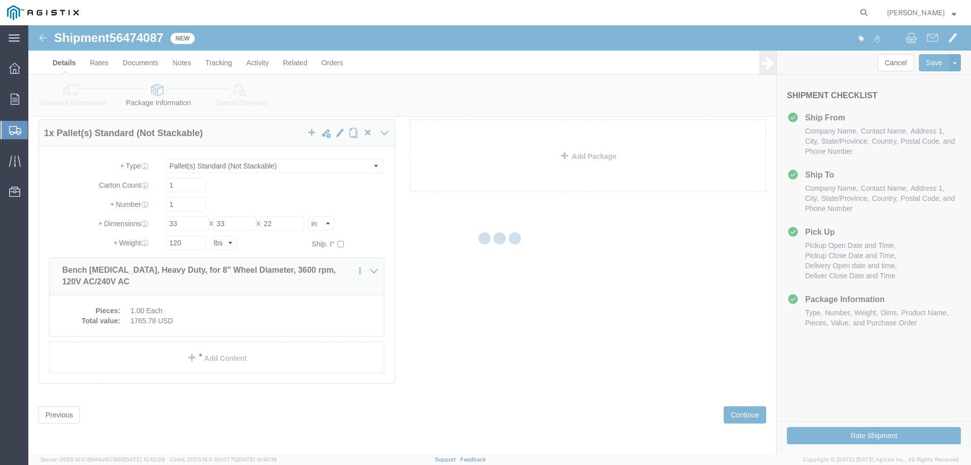
scroll to position [0, 0]
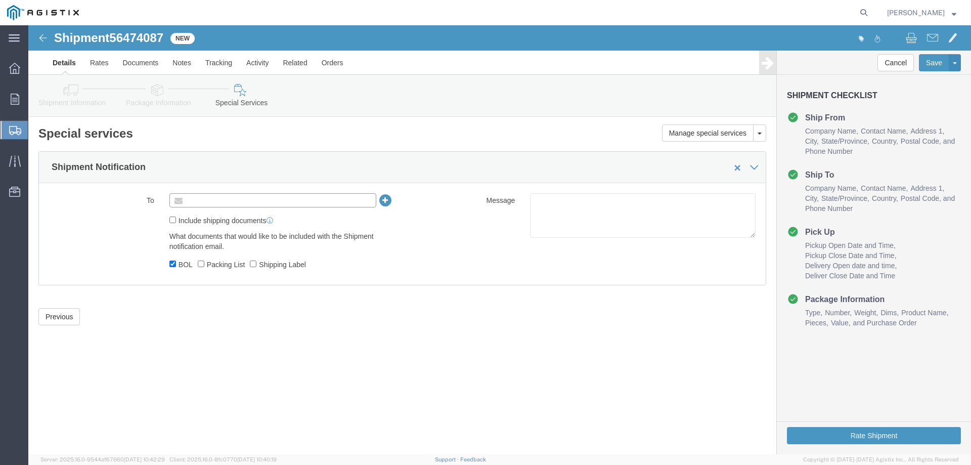
click input "text"
type input "sf"
type input "[EMAIL_ADDRESS][DOMAIN_NAME]"
click button "Rate Shipment"
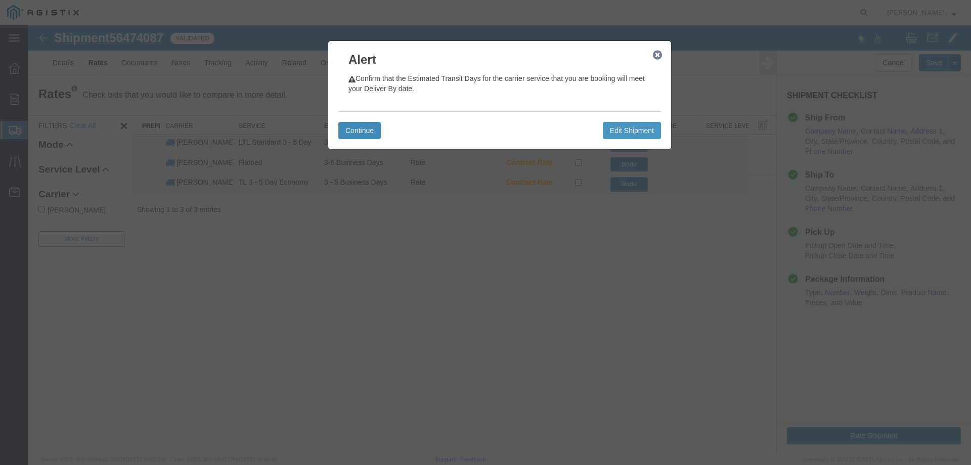
click at [357, 127] on button "Continue" at bounding box center [359, 130] width 42 height 17
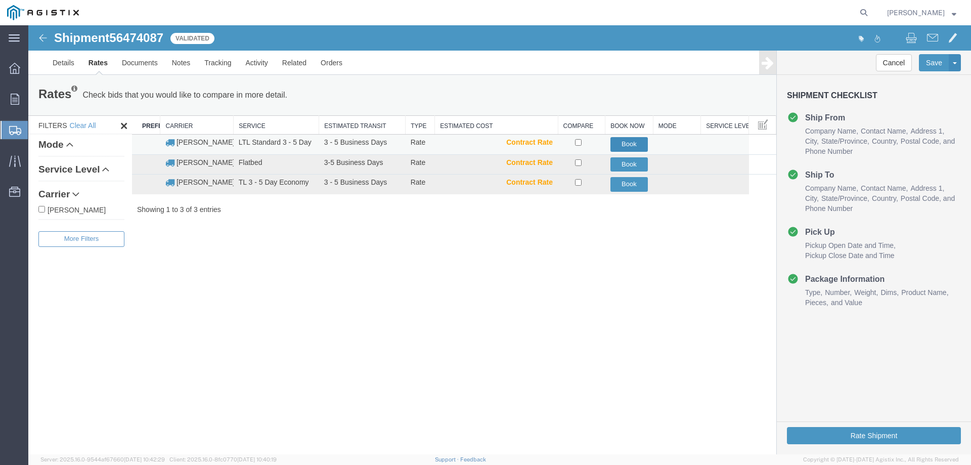
click at [622, 145] on button "Book" at bounding box center [630, 144] width 38 height 15
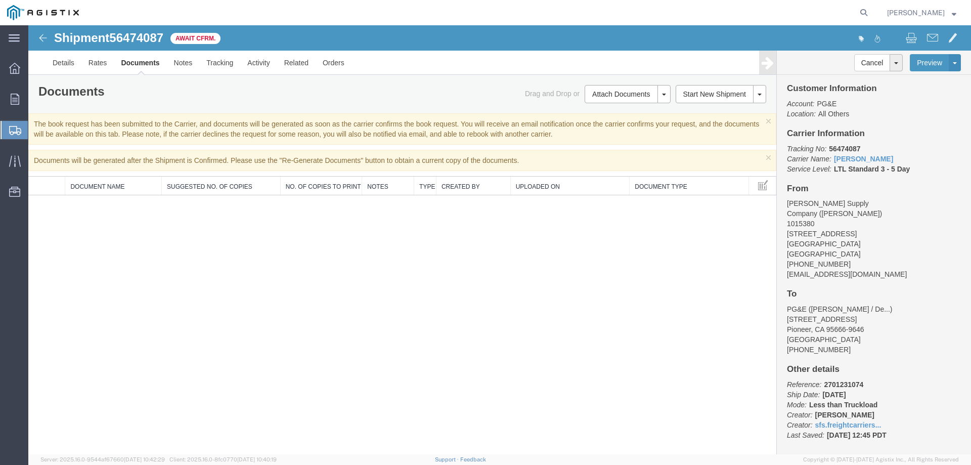
scroll to position [9, 0]
